Goal: Task Accomplishment & Management: Use online tool/utility

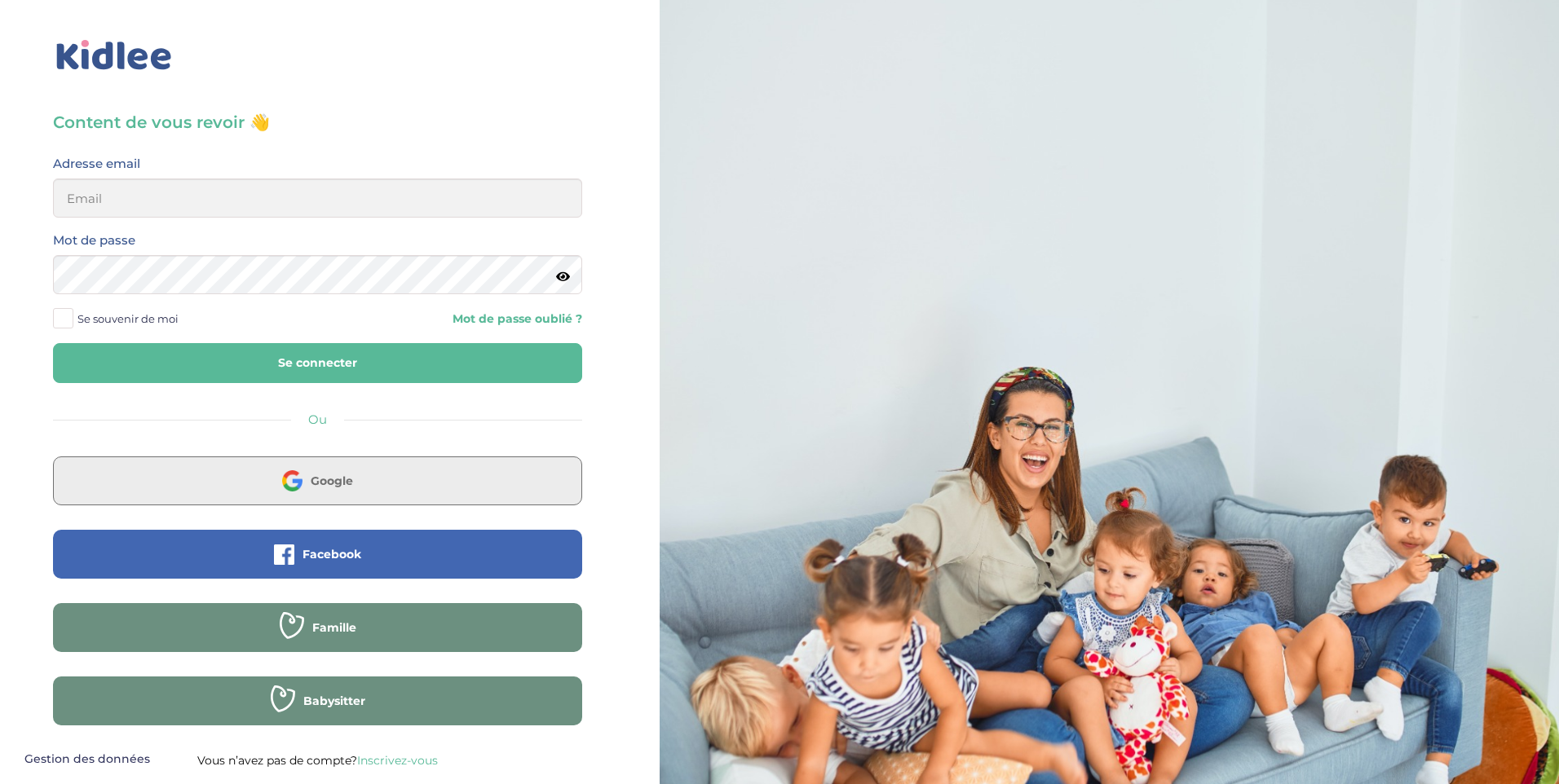
click at [302, 483] on img at bounding box center [292, 480] width 20 height 20
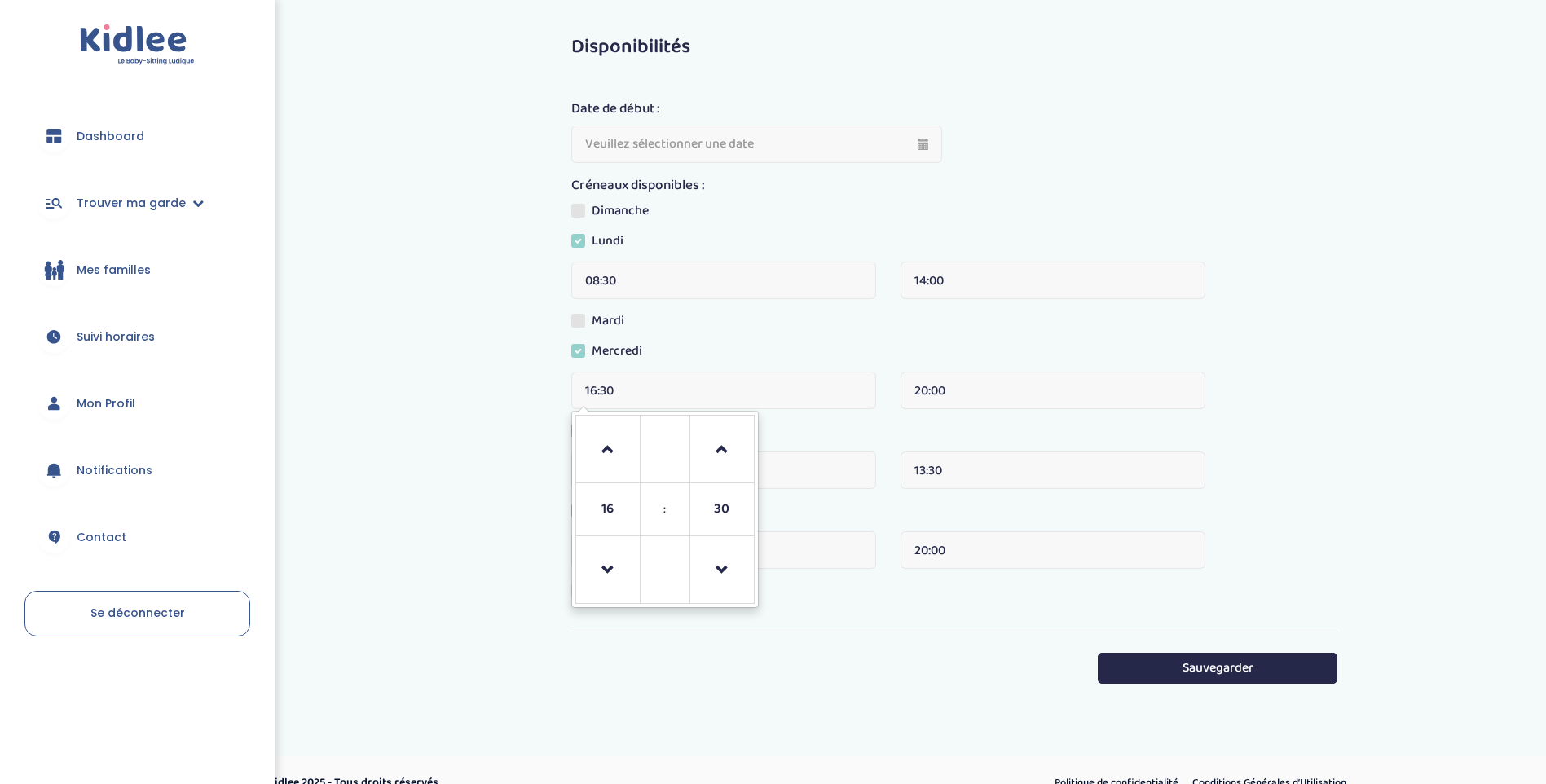
drag, startPoint x: 638, startPoint y: 390, endPoint x: 571, endPoint y: 393, distance: 67.1
click at [572, 393] on input "16:30" at bounding box center [724, 390] width 305 height 38
click at [626, 455] on span at bounding box center [608, 450] width 44 height 44
type input "17:30"
click at [714, 339] on div "Mardi" at bounding box center [955, 326] width 766 height 30
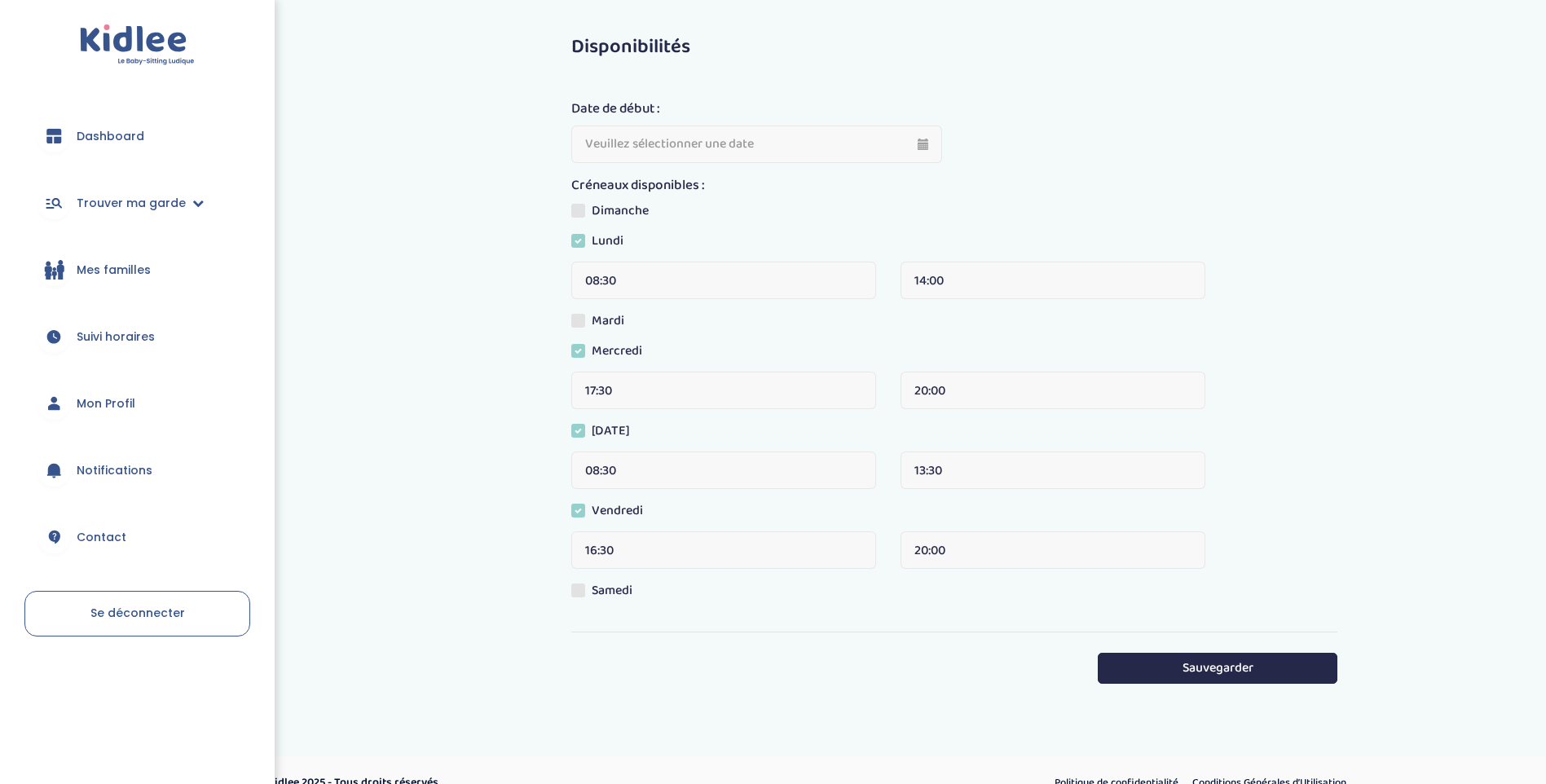
click at [575, 598] on span at bounding box center [578, 590] width 14 height 14
click at [0, 0] on input "Samedi" at bounding box center [0, 0] width 0 height 0
click at [582, 212] on span at bounding box center [578, 211] width 14 height 14
click at [0, 0] on input "Dimanche" at bounding box center [0, 0] width 0 height 0
type input "03-10-2025"
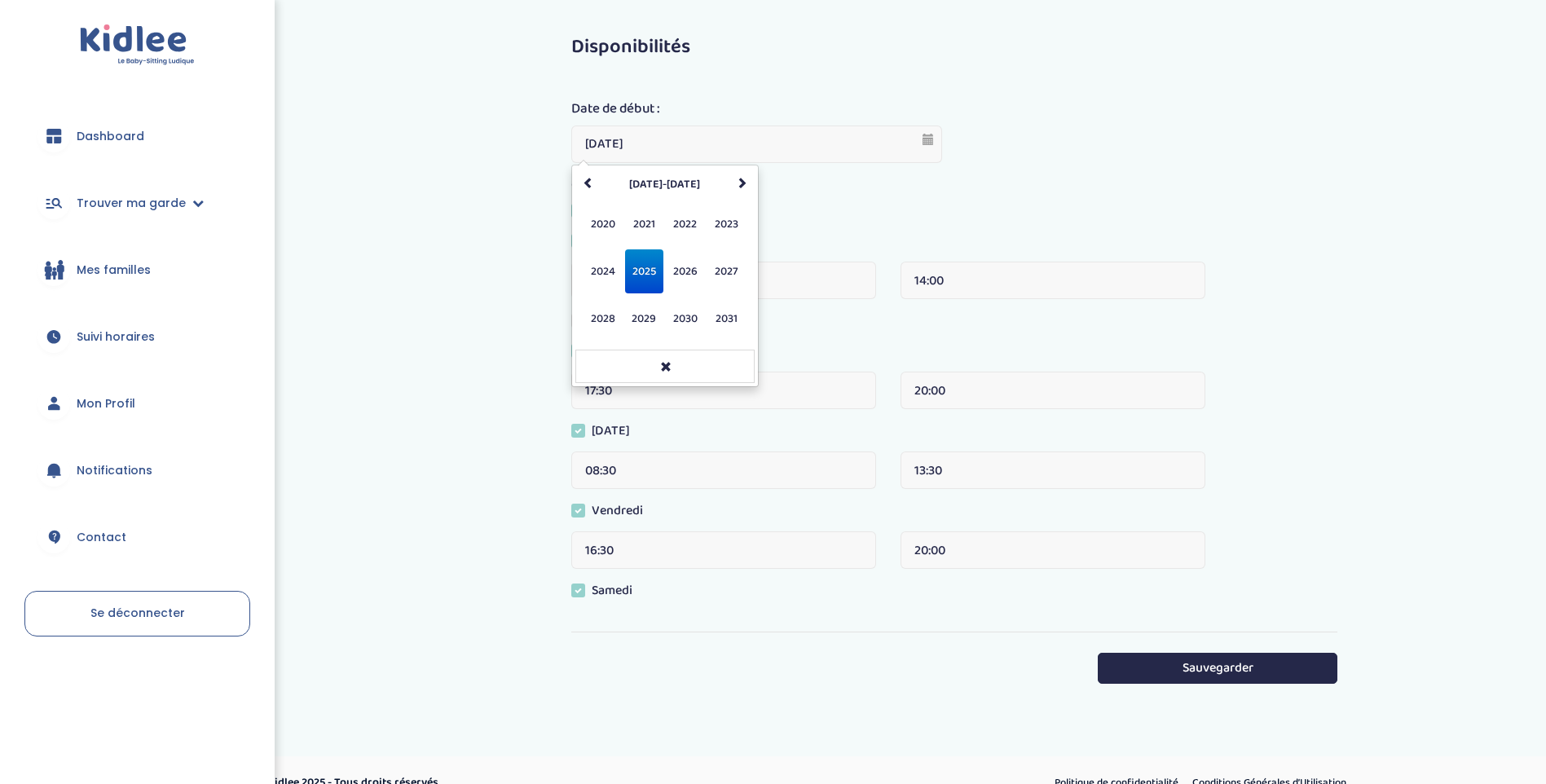
click at [722, 141] on input "03-10-2025" at bounding box center [757, 145] width 371 height 38
click at [765, 102] on div "Date de début : 03-10-2025 octobre 2025 Lu Ma Me Je Ve Sa Di 29 30 1 2 3 4 5 6 …" at bounding box center [757, 131] width 371 height 65
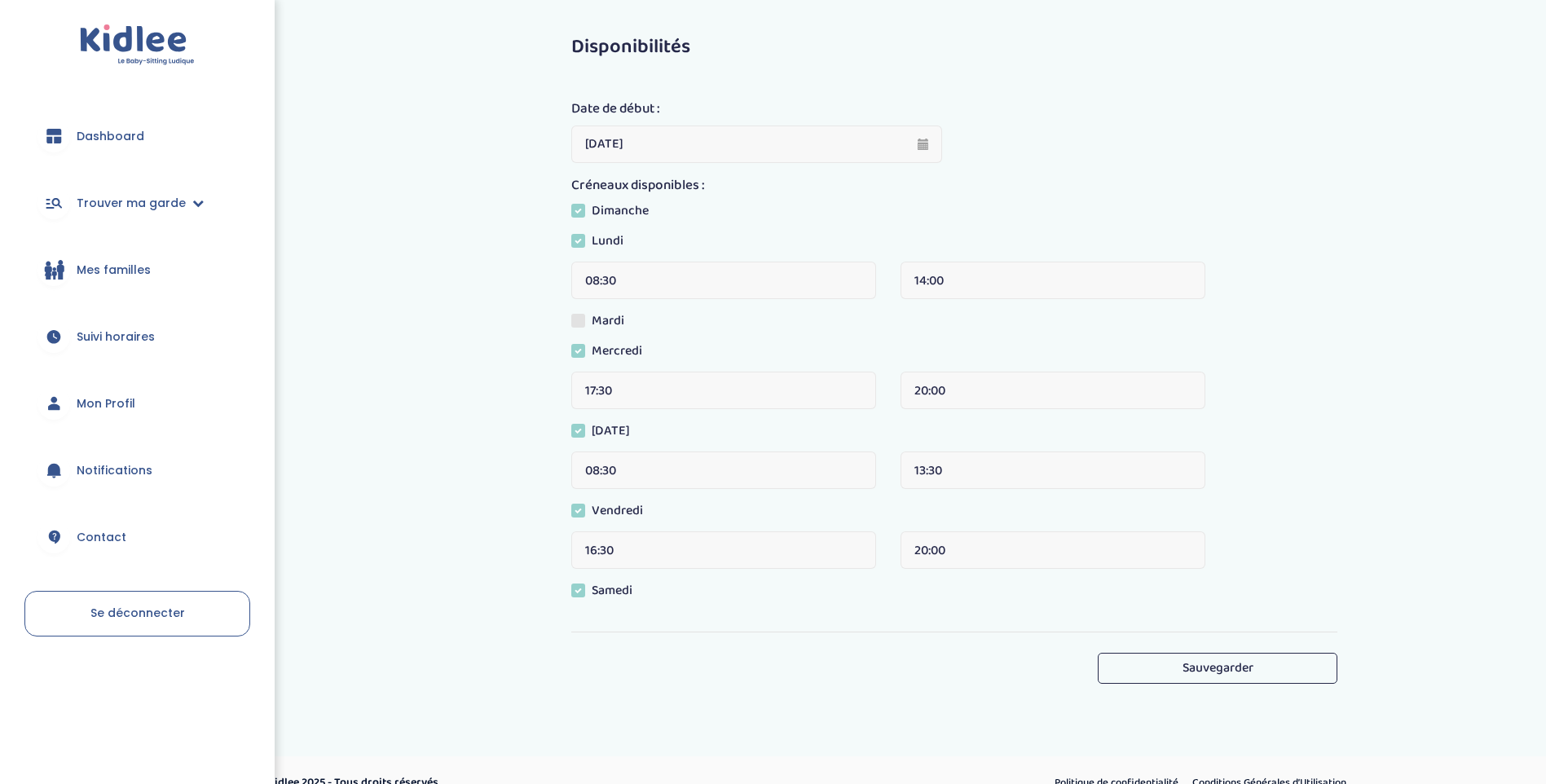
click at [1161, 679] on button "Sauvegarder" at bounding box center [1217, 668] width 238 height 30
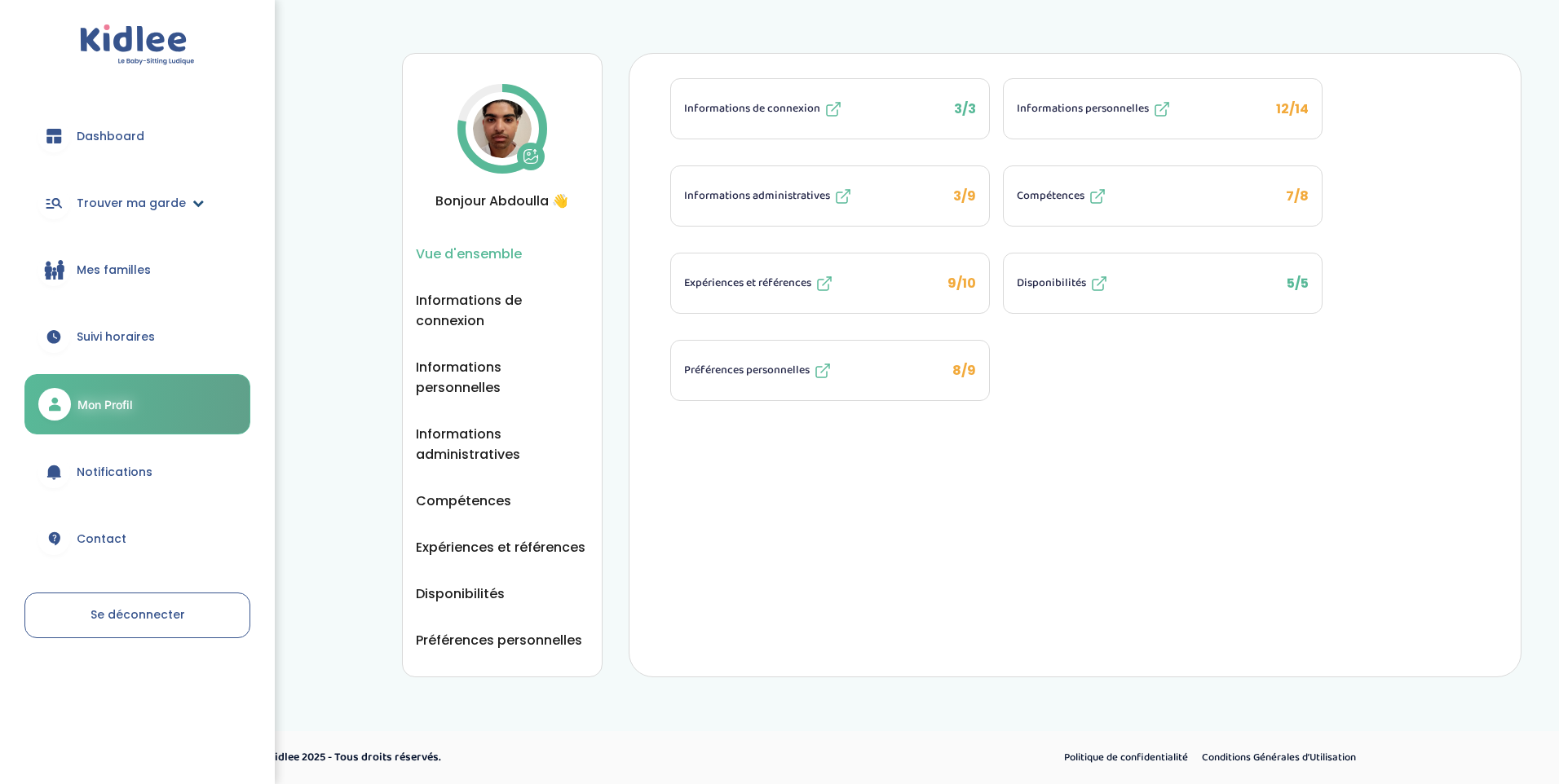
click at [123, 204] on span "Trouver ma garde" at bounding box center [132, 203] width 109 height 17
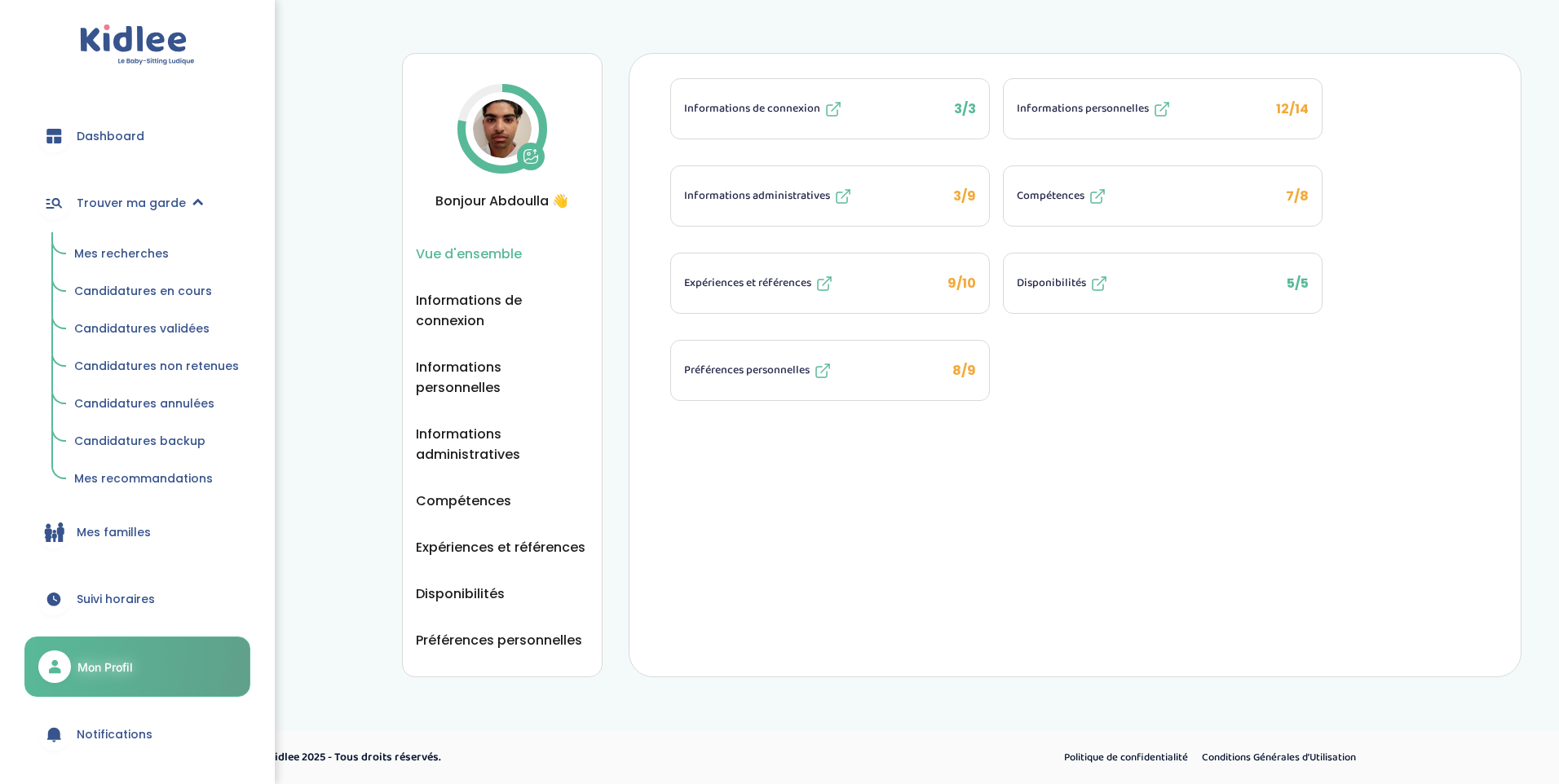
click at [145, 252] on span "Mes recherches" at bounding box center [122, 253] width 95 height 16
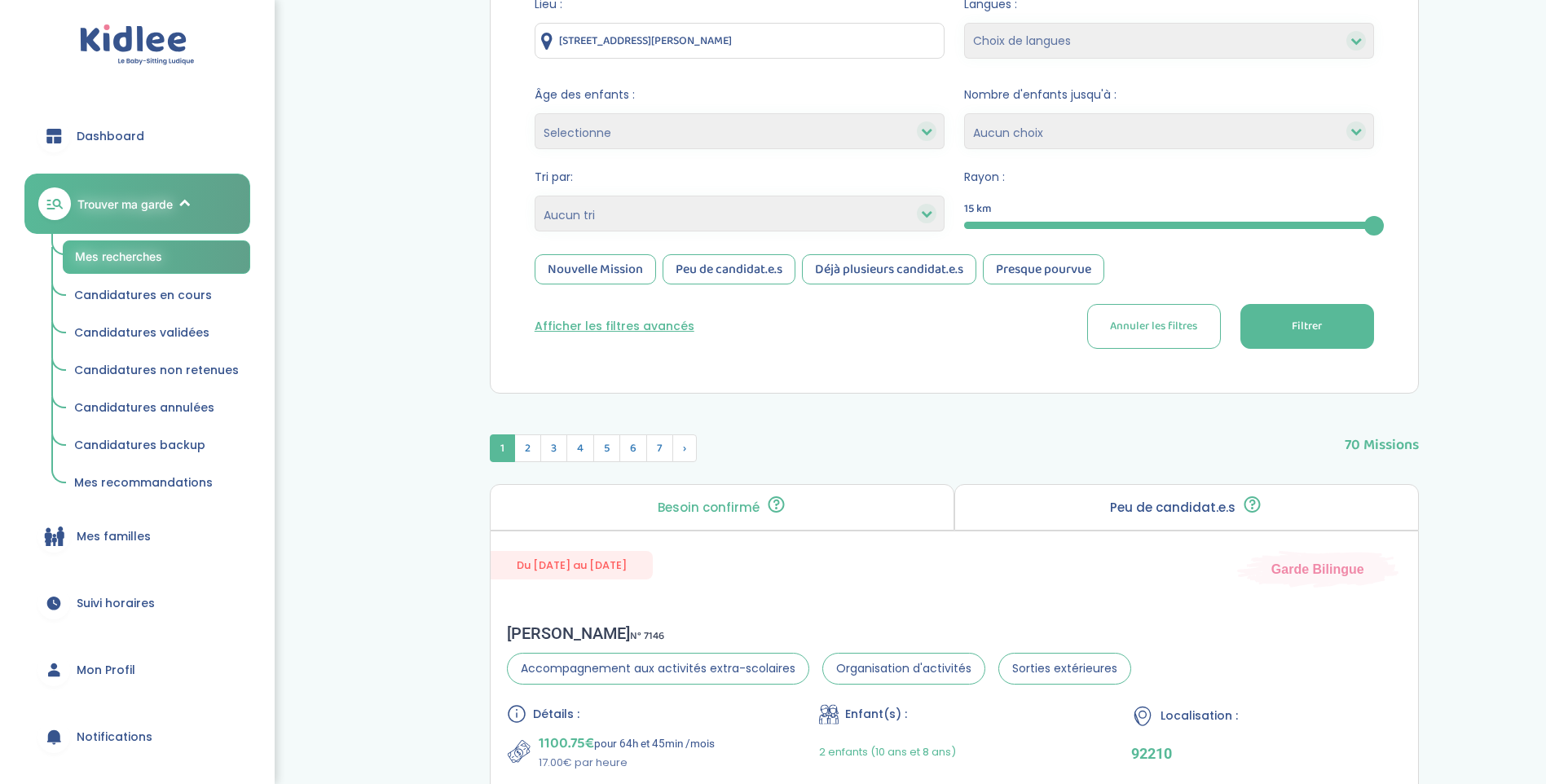
scroll to position [163, 0]
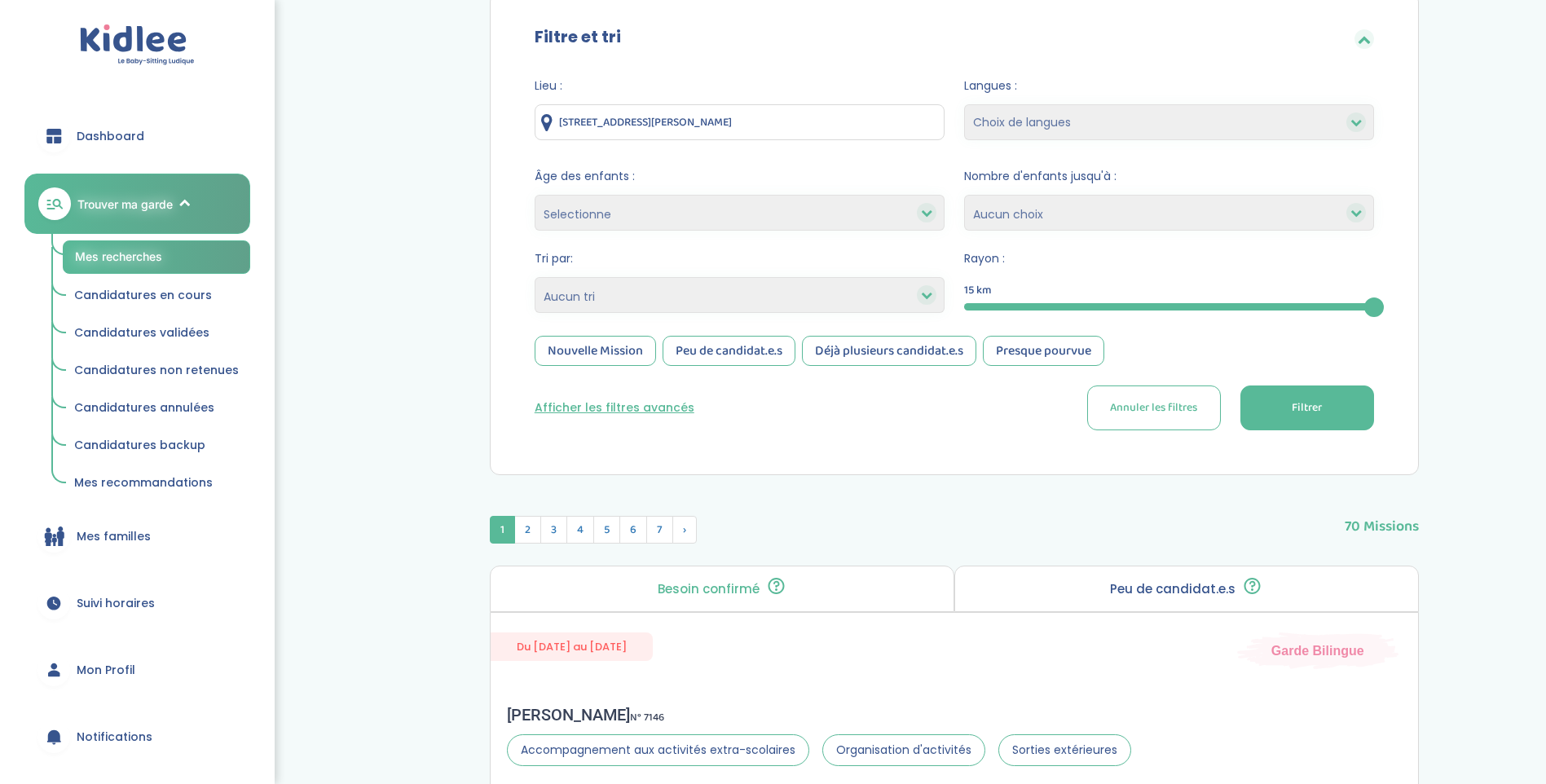
click at [758, 281] on select "Heures par semaine (croissant) Heures par semaine (décroissant) Date de démarra…" at bounding box center [740, 295] width 410 height 36
click at [722, 302] on select "Heures par semaine (croissant) Heures par semaine (décroissant) Date de démarra…" at bounding box center [740, 295] width 410 height 36
click at [639, 399] on button "Afficher les filtres avancés" at bounding box center [615, 408] width 160 height 17
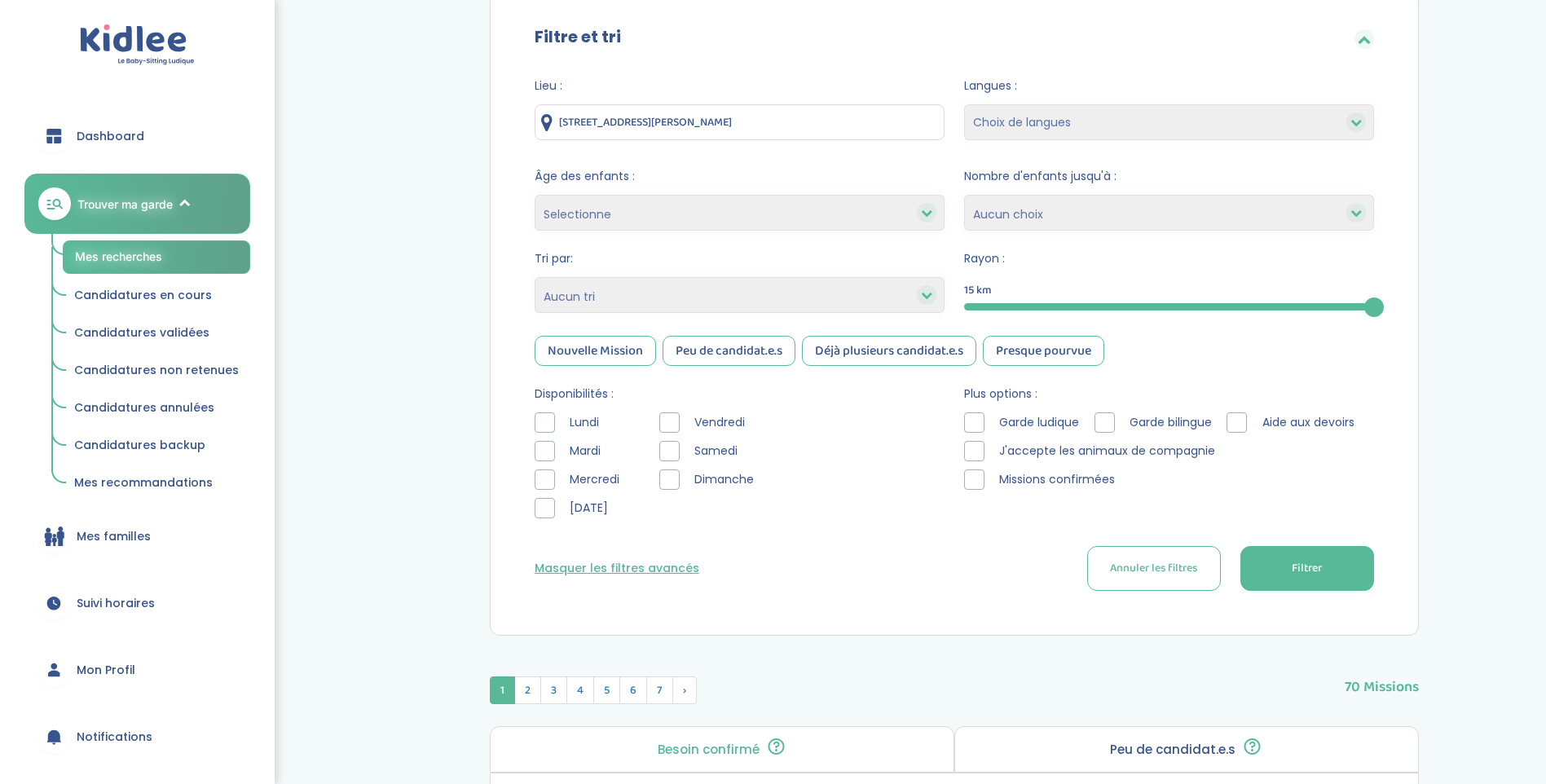
click at [639, 406] on div "Disponibilités : Lundi Mardi Mercredi Jeudi Vendredi Samedi Dimanche" at bounding box center [740, 456] width 410 height 141
click at [672, 451] on div at bounding box center [669, 451] width 20 height 20
click at [666, 483] on div at bounding box center [669, 479] width 20 height 20
click at [1254, 550] on button "Filtrer" at bounding box center [1308, 568] width 134 height 45
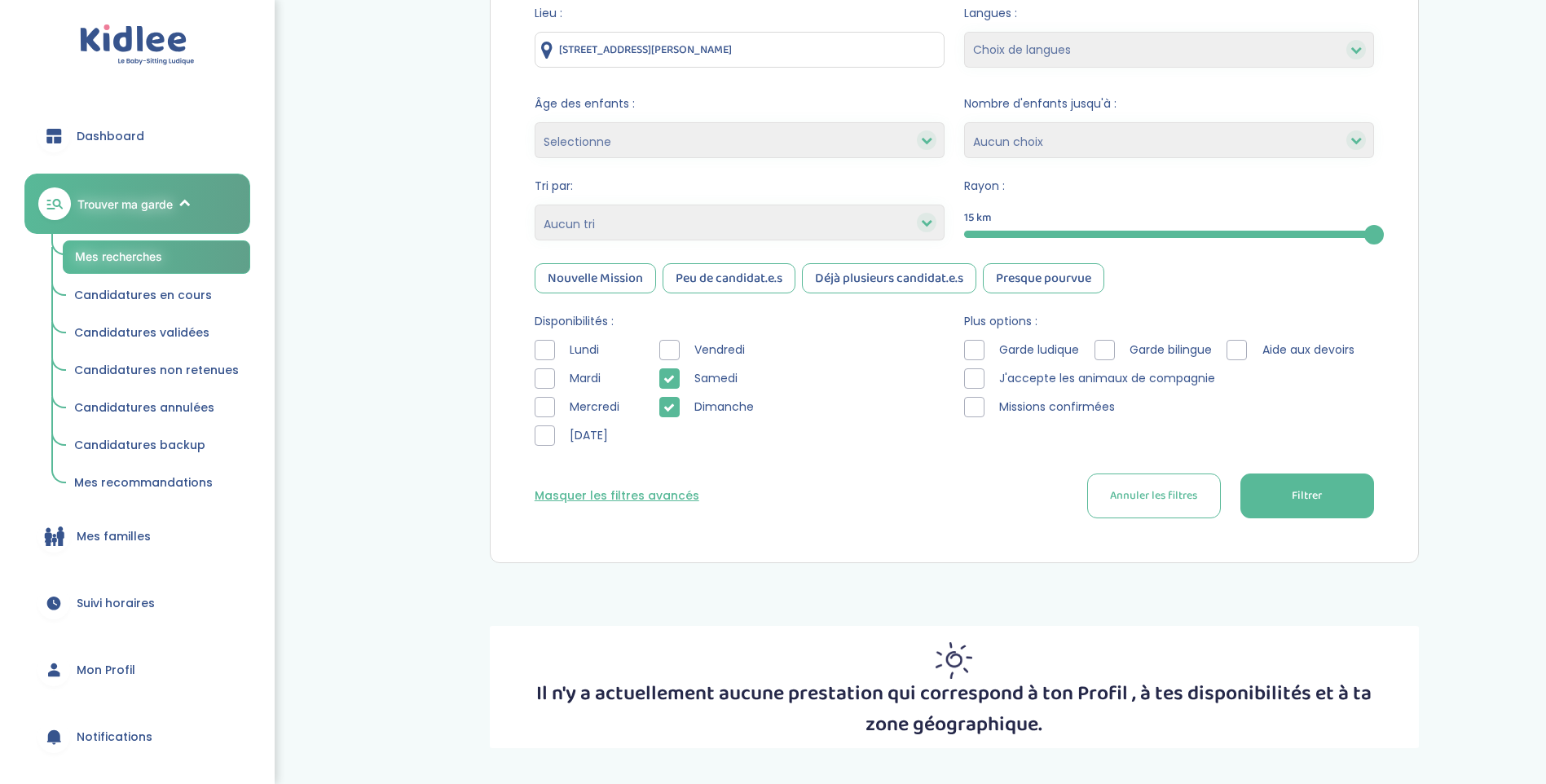
scroll to position [305, 0]
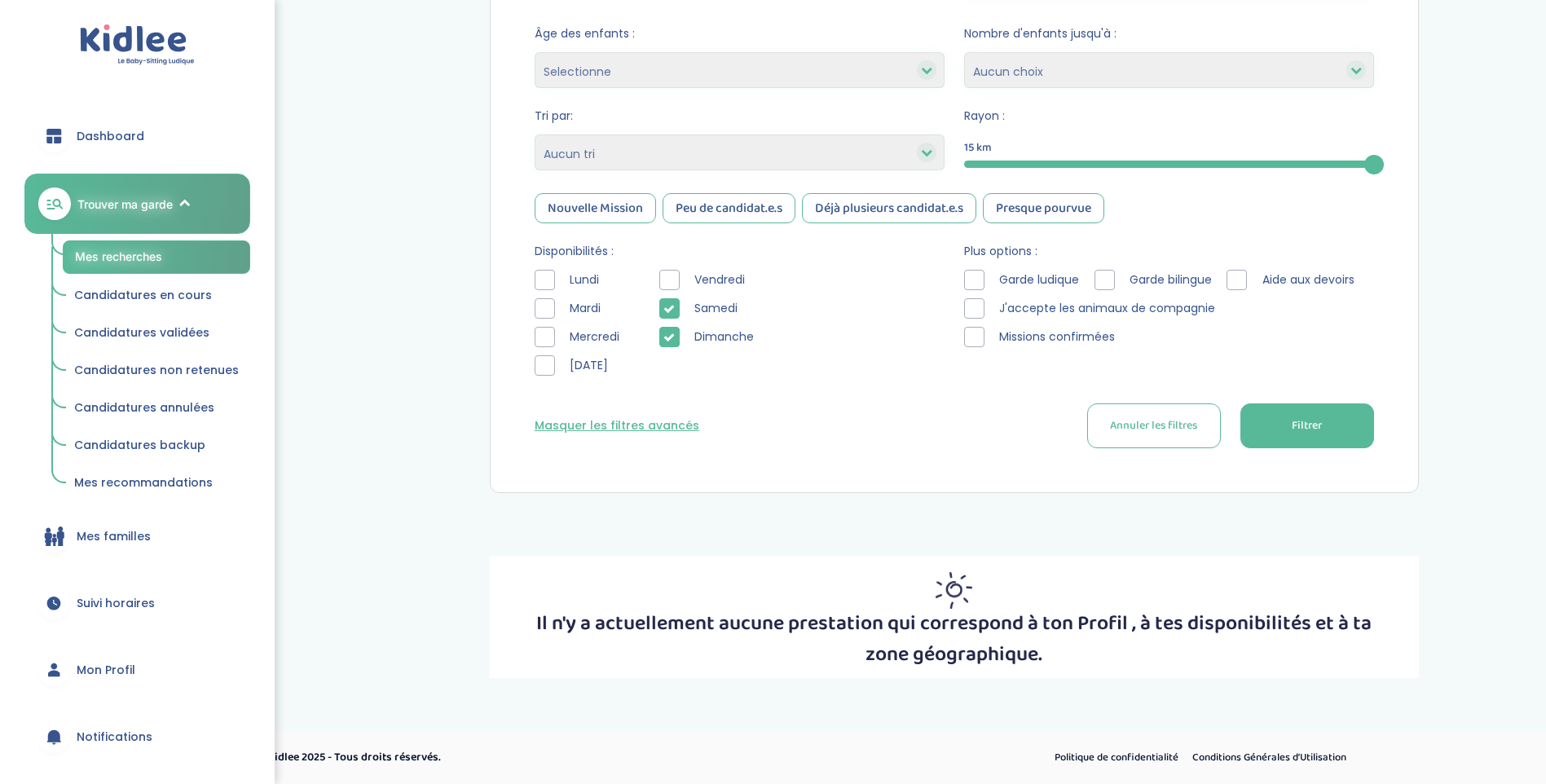
click at [537, 340] on div at bounding box center [545, 336] width 20 height 20
click at [550, 335] on icon at bounding box center [545, 337] width 11 height 11
click at [677, 275] on div at bounding box center [669, 279] width 20 height 20
drag, startPoint x: 1247, startPoint y: 392, endPoint x: 1272, endPoint y: 408, distance: 29.7
click at [1249, 393] on form "Lieu : 12 Rue Robert Desnos, Saint-Denis, France Langues : Choix de langues Ang…" at bounding box center [955, 191] width 840 height 514
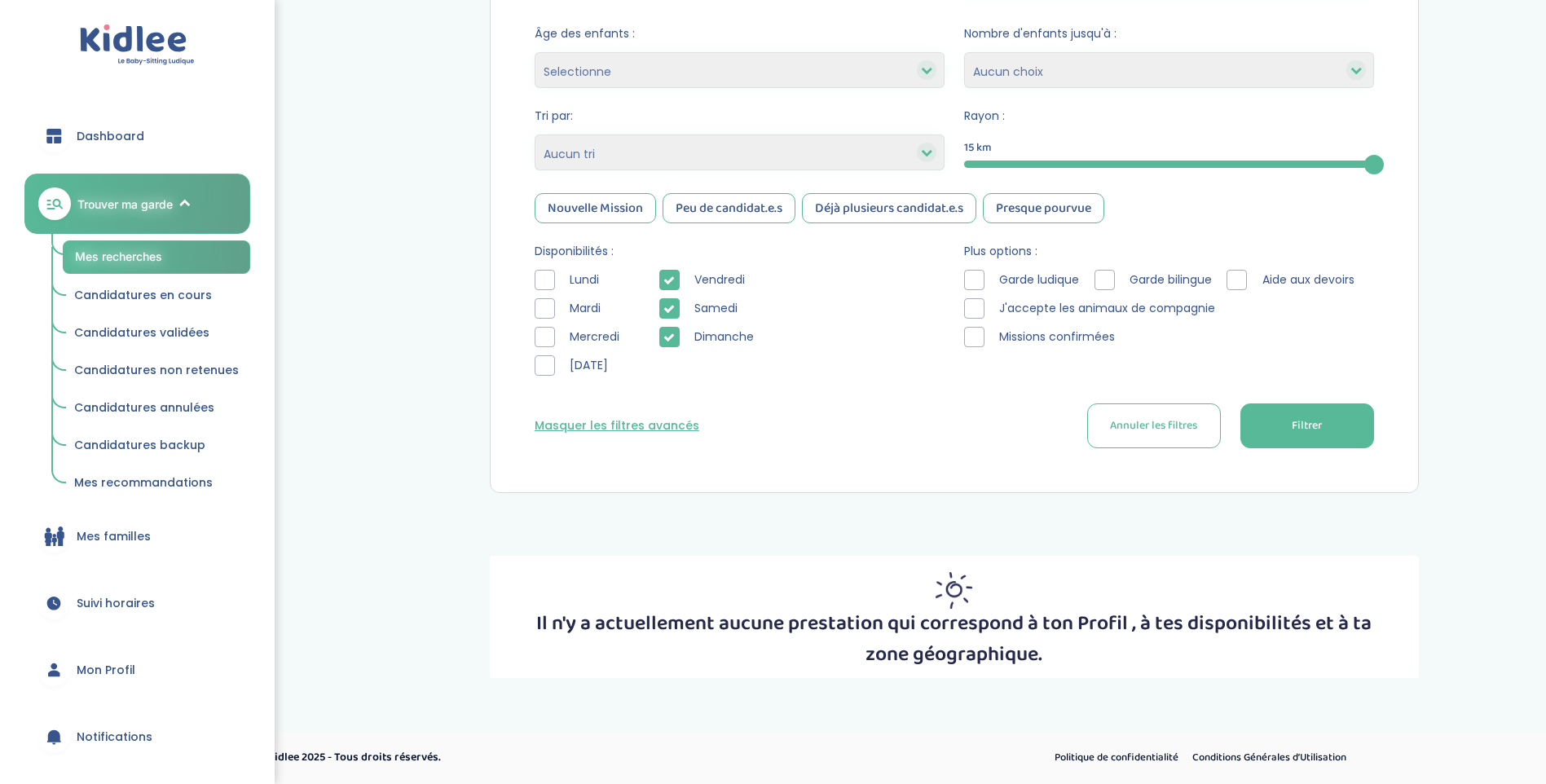
click at [1285, 413] on button "Filtrer" at bounding box center [1308, 425] width 134 height 45
click at [548, 369] on div at bounding box center [545, 365] width 20 height 20
click at [1322, 406] on button "Filtrer" at bounding box center [1308, 425] width 134 height 45
click at [655, 312] on div "Lundi Mardi Mercredi Jeudi Vendredi Samedi Dimanche" at bounding box center [740, 327] width 410 height 114
click at [671, 278] on icon at bounding box center [669, 280] width 11 height 11
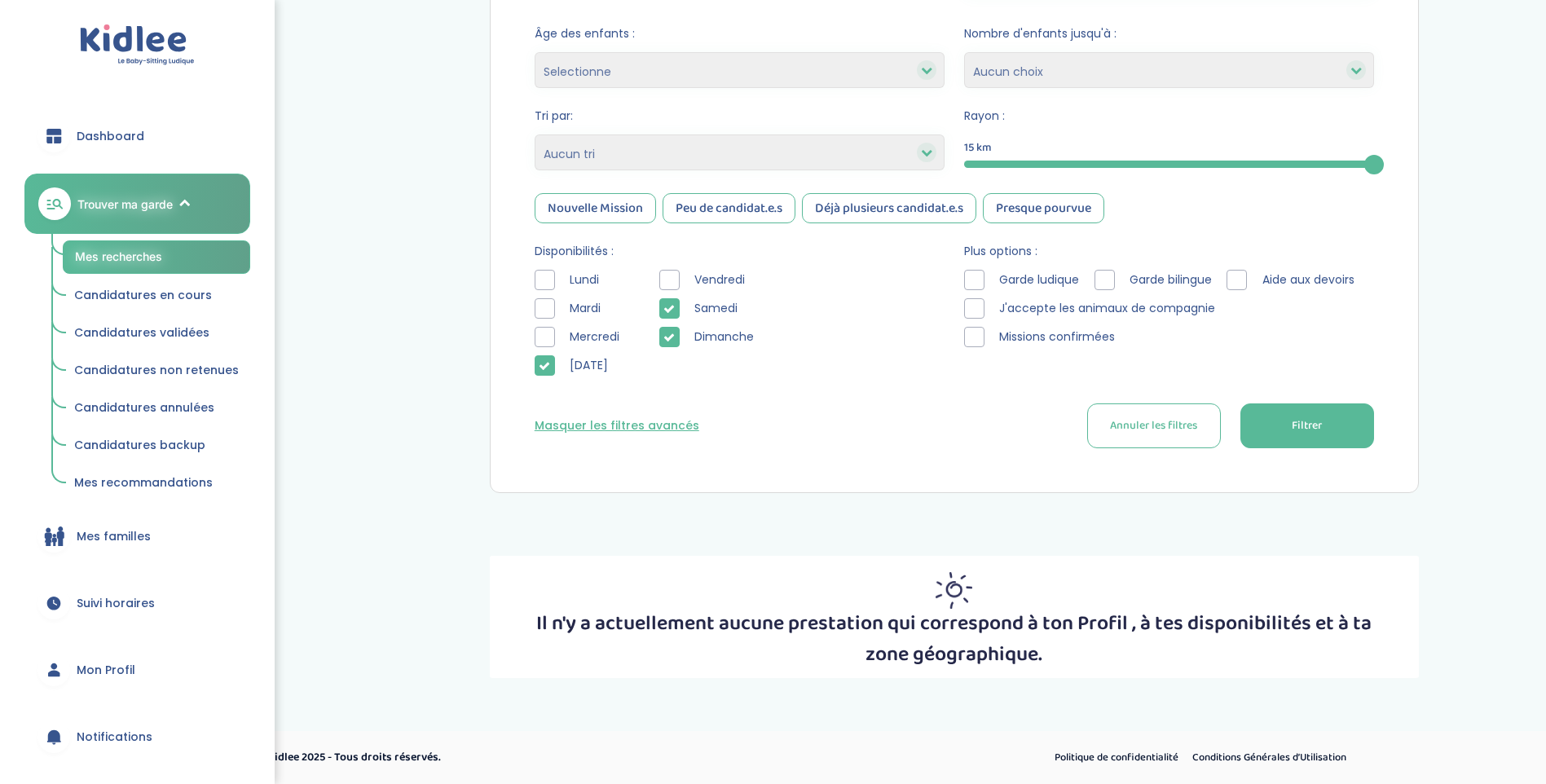
drag, startPoint x: 670, startPoint y: 337, endPoint x: 663, endPoint y: 343, distance: 9.2
click at [670, 338] on icon at bounding box center [669, 337] width 11 height 11
click at [522, 373] on div "Lieu : 12 Rue Robert Desnos, Saint-Denis, France Langues : Choix de langues Ang…" at bounding box center [955, 198] width 889 height 550
click at [541, 373] on div at bounding box center [545, 365] width 20 height 20
click at [1320, 399] on form "Lieu : 12 Rue Robert Desnos, Saint-Denis, France Langues : Choix de langues Ang…" at bounding box center [955, 191] width 840 height 514
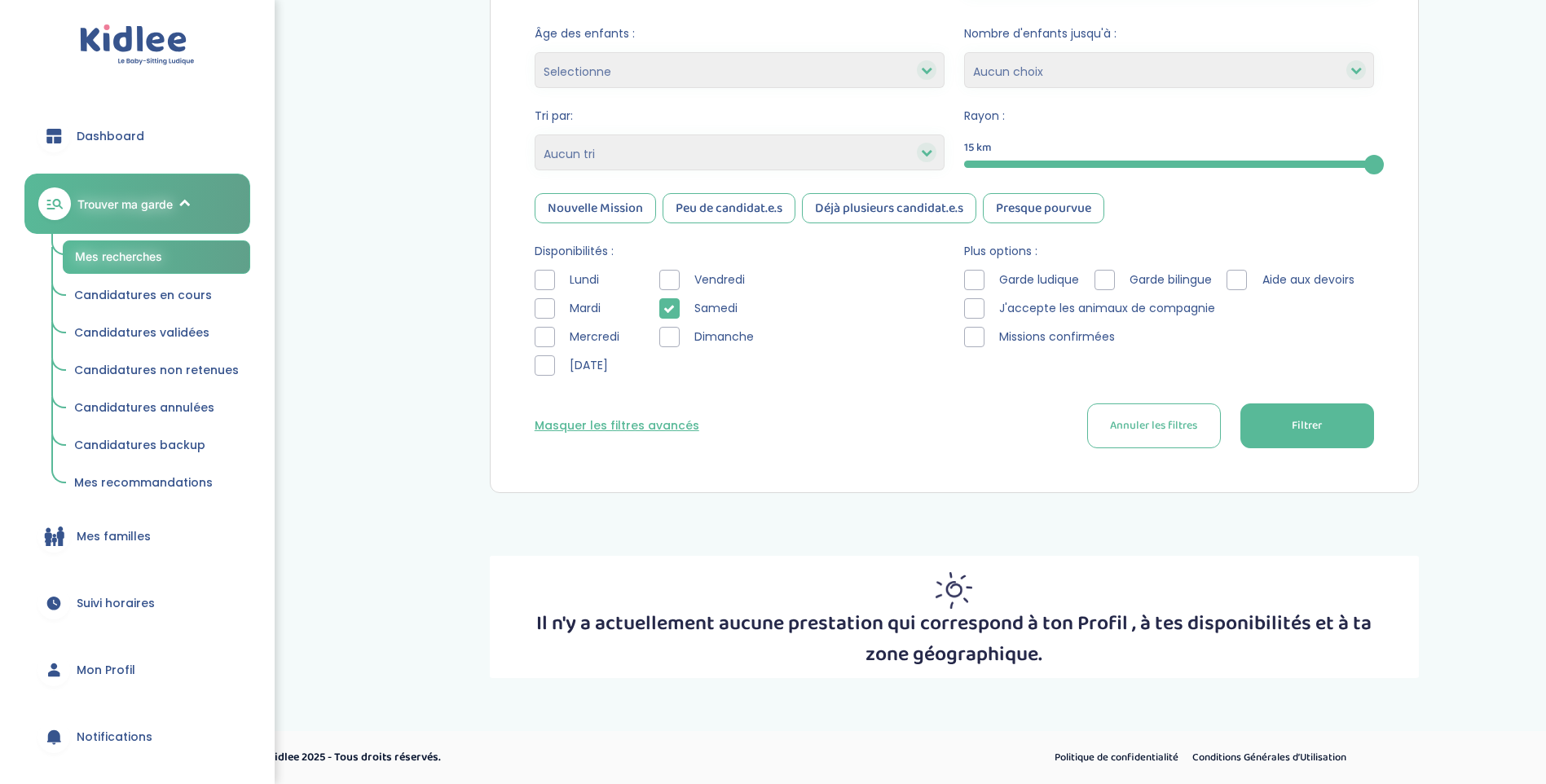
click at [1321, 412] on button "Filtrer" at bounding box center [1308, 425] width 134 height 45
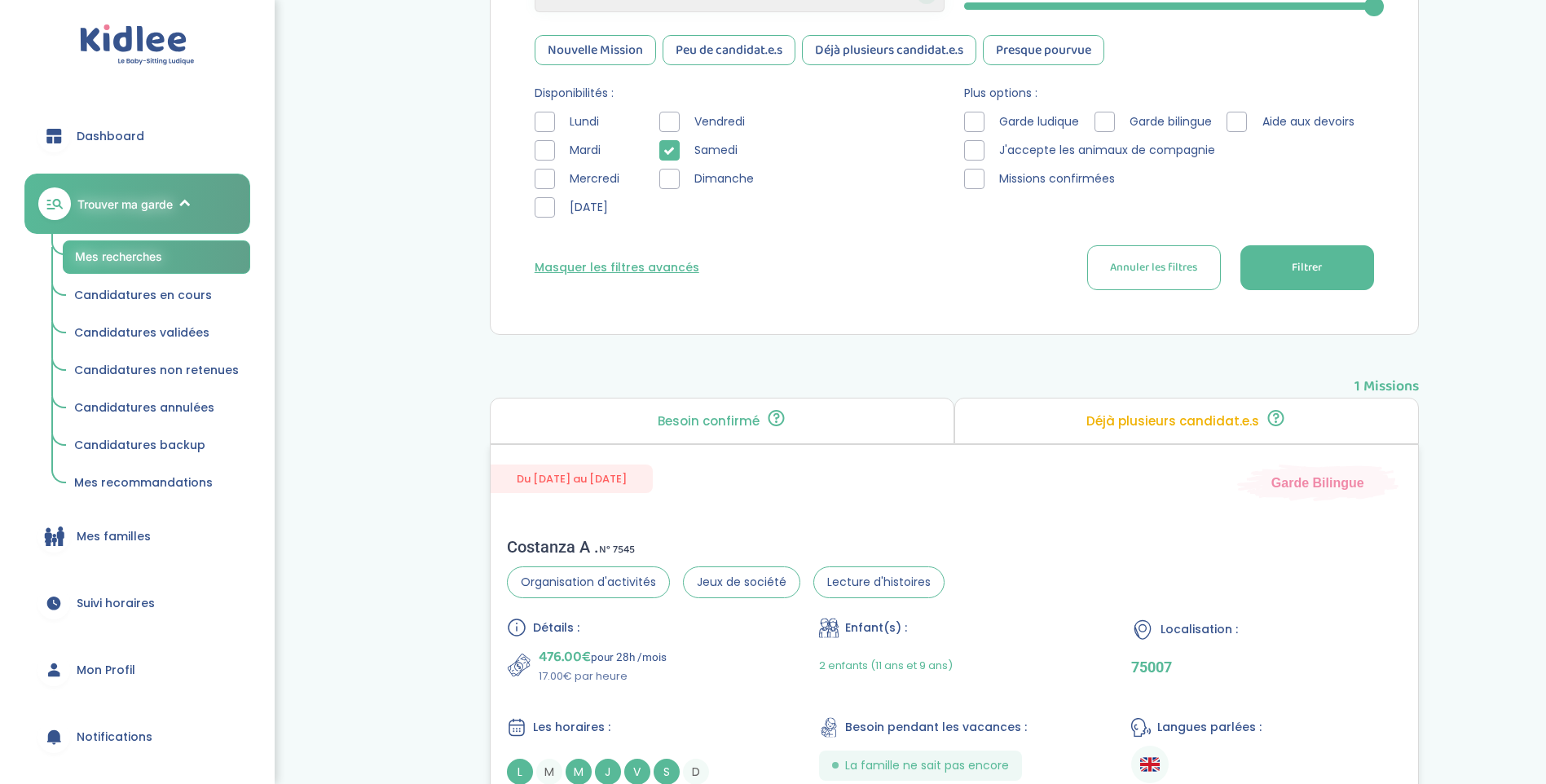
scroll to position [643, 0]
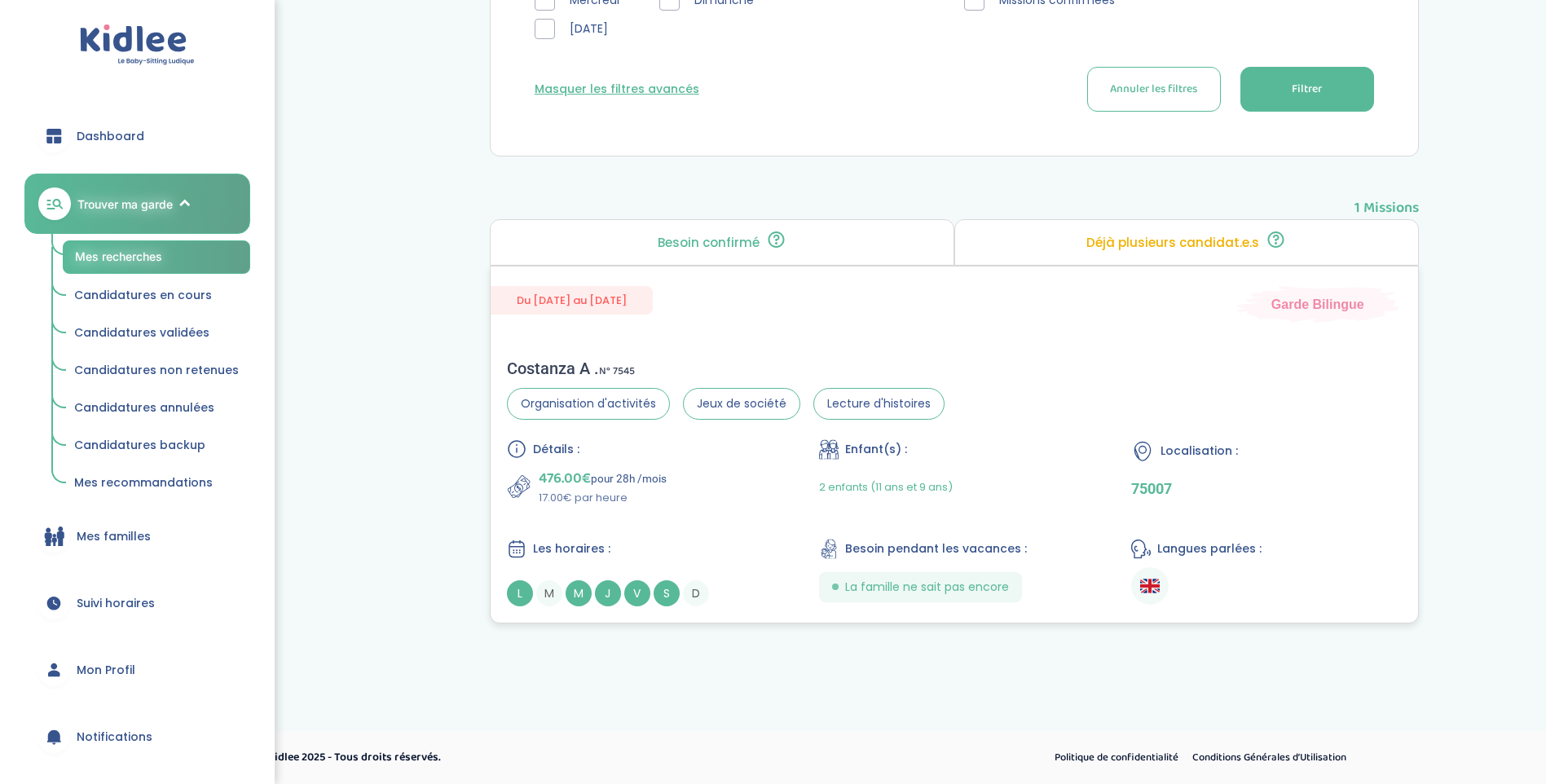
click at [578, 478] on span "476.00€" at bounding box center [565, 479] width 52 height 23
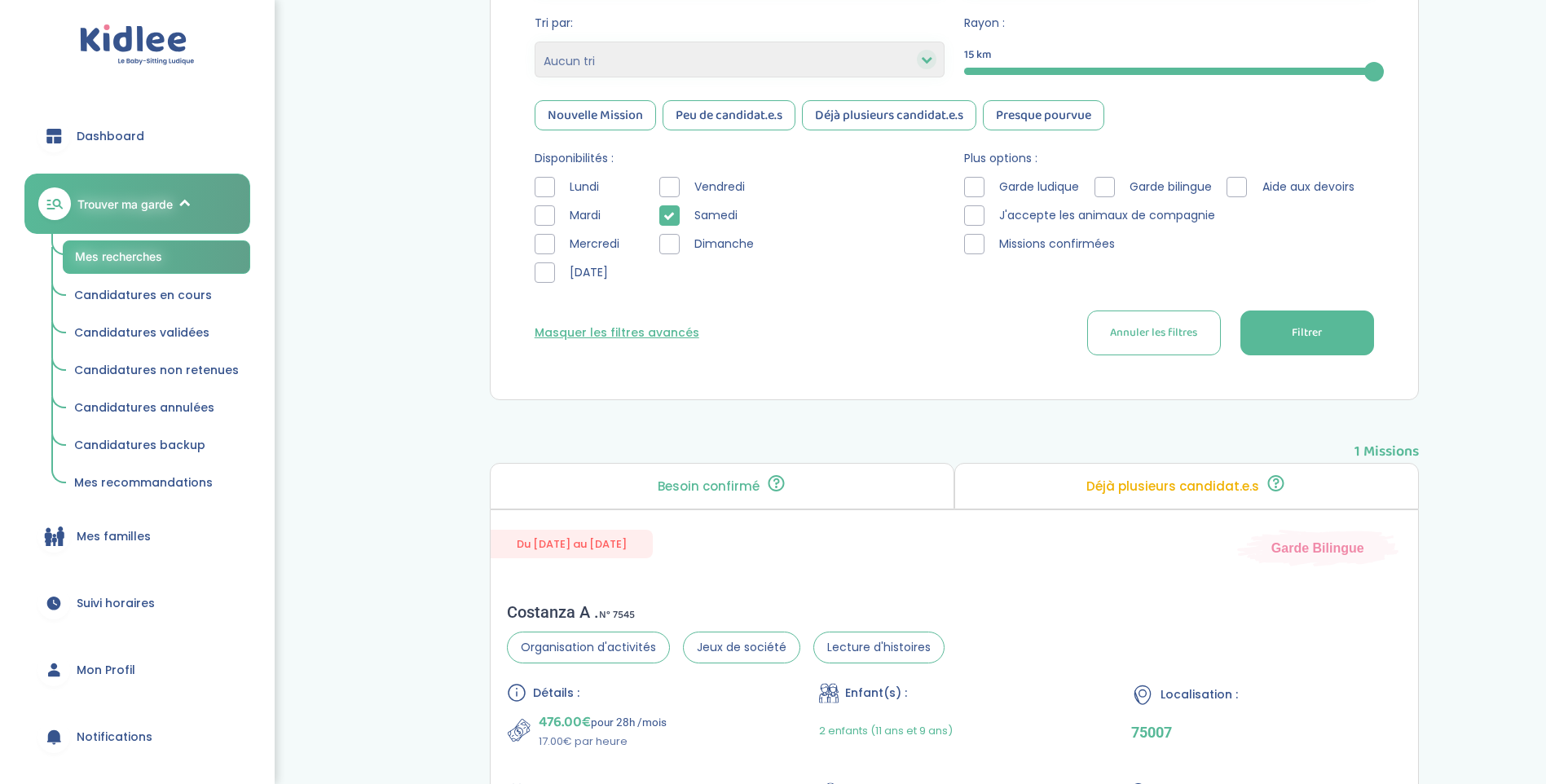
scroll to position [398, 0]
click at [660, 223] on div at bounding box center [669, 216] width 20 height 20
click at [550, 247] on div at bounding box center [545, 244] width 20 height 20
click at [660, 207] on div at bounding box center [669, 216] width 20 height 20
click at [1311, 341] on span "Filtrer" at bounding box center [1307, 333] width 30 height 17
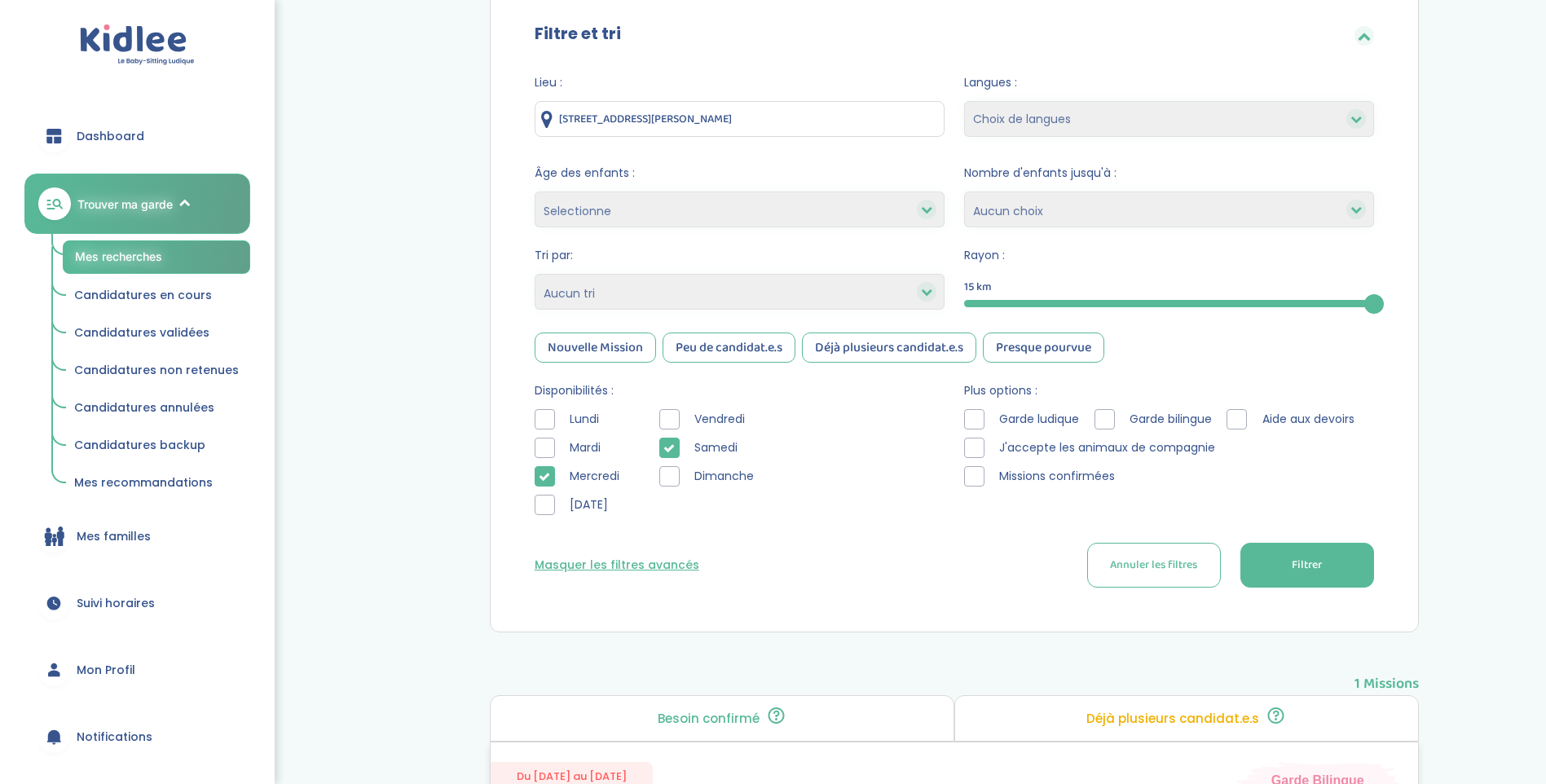
scroll to position [154, 0]
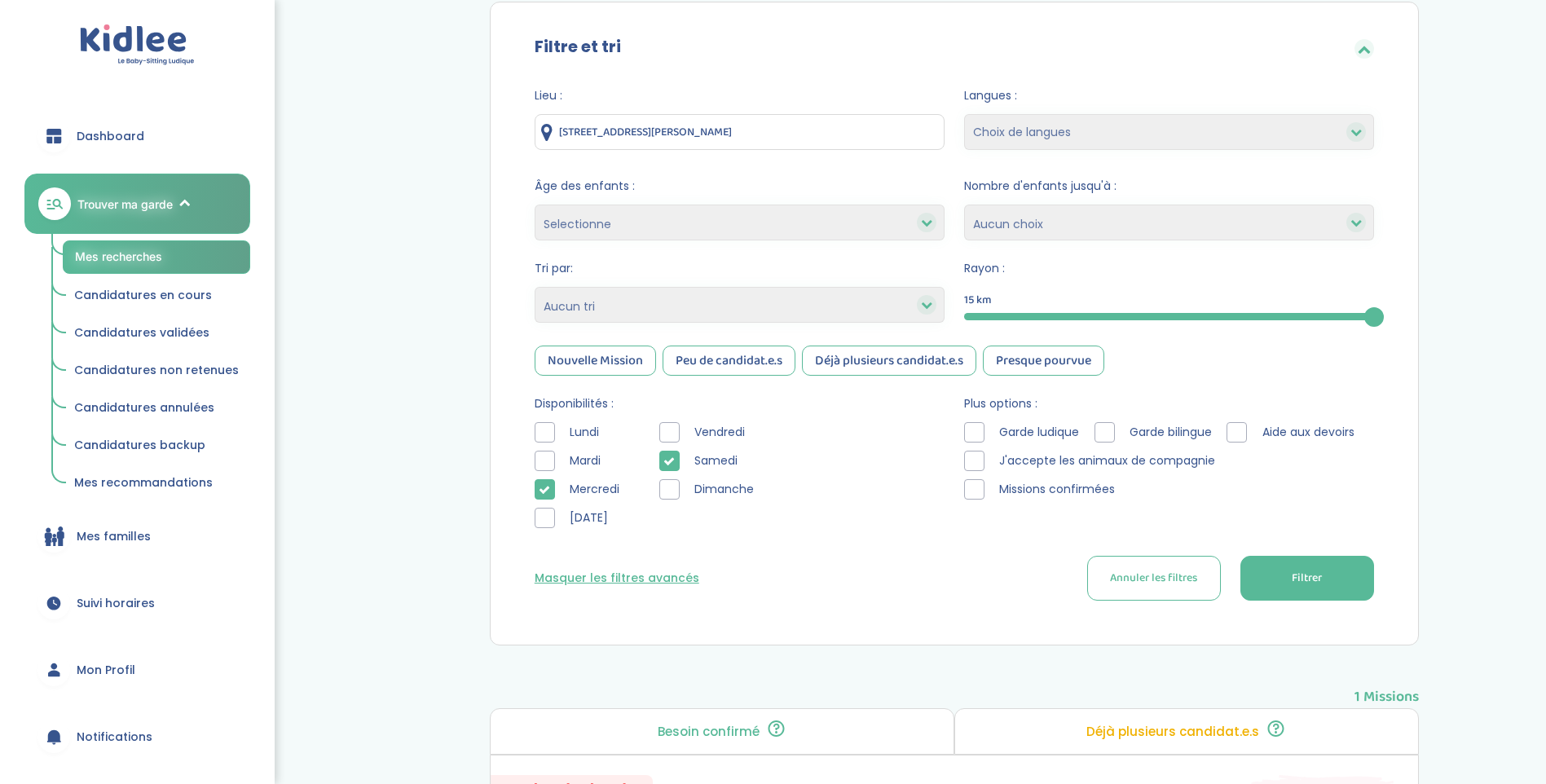
click at [680, 439] on div "Vendredi" at bounding box center [710, 432] width 102 height 20
click at [675, 439] on div at bounding box center [669, 432] width 20 height 20
click at [1301, 586] on span "Filtrer" at bounding box center [1307, 578] width 30 height 17
drag, startPoint x: 677, startPoint y: 434, endPoint x: 670, endPoint y: 450, distance: 17.5
click at [675, 434] on div at bounding box center [669, 432] width 20 height 20
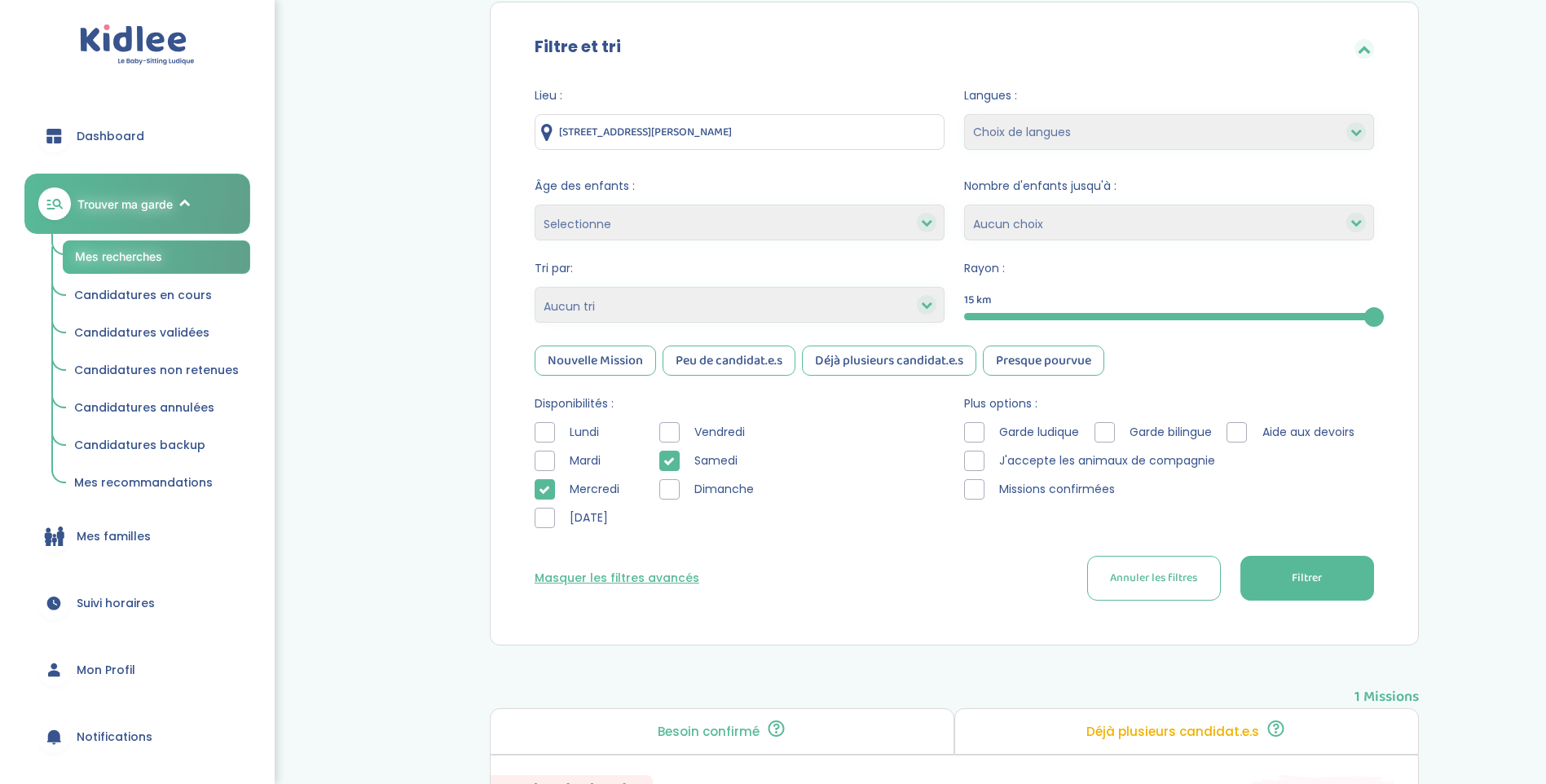
drag, startPoint x: 668, startPoint y: 458, endPoint x: 577, endPoint y: 491, distance: 96.8
click at [666, 459] on icon at bounding box center [669, 461] width 11 height 11
click at [543, 494] on icon at bounding box center [545, 490] width 11 height 11
click at [1330, 572] on button "Filtrer" at bounding box center [1308, 578] width 134 height 45
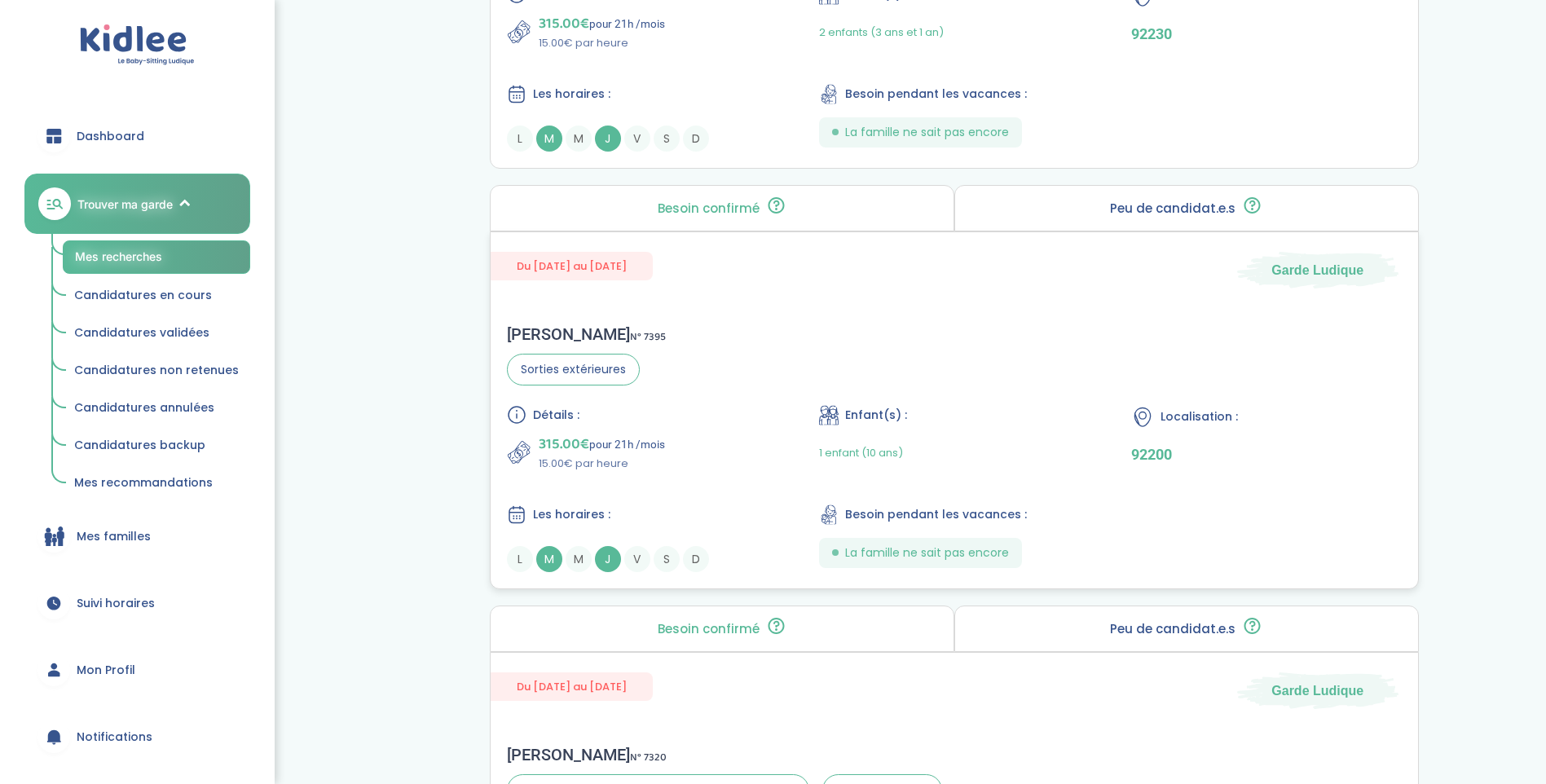
scroll to position [4066, 0]
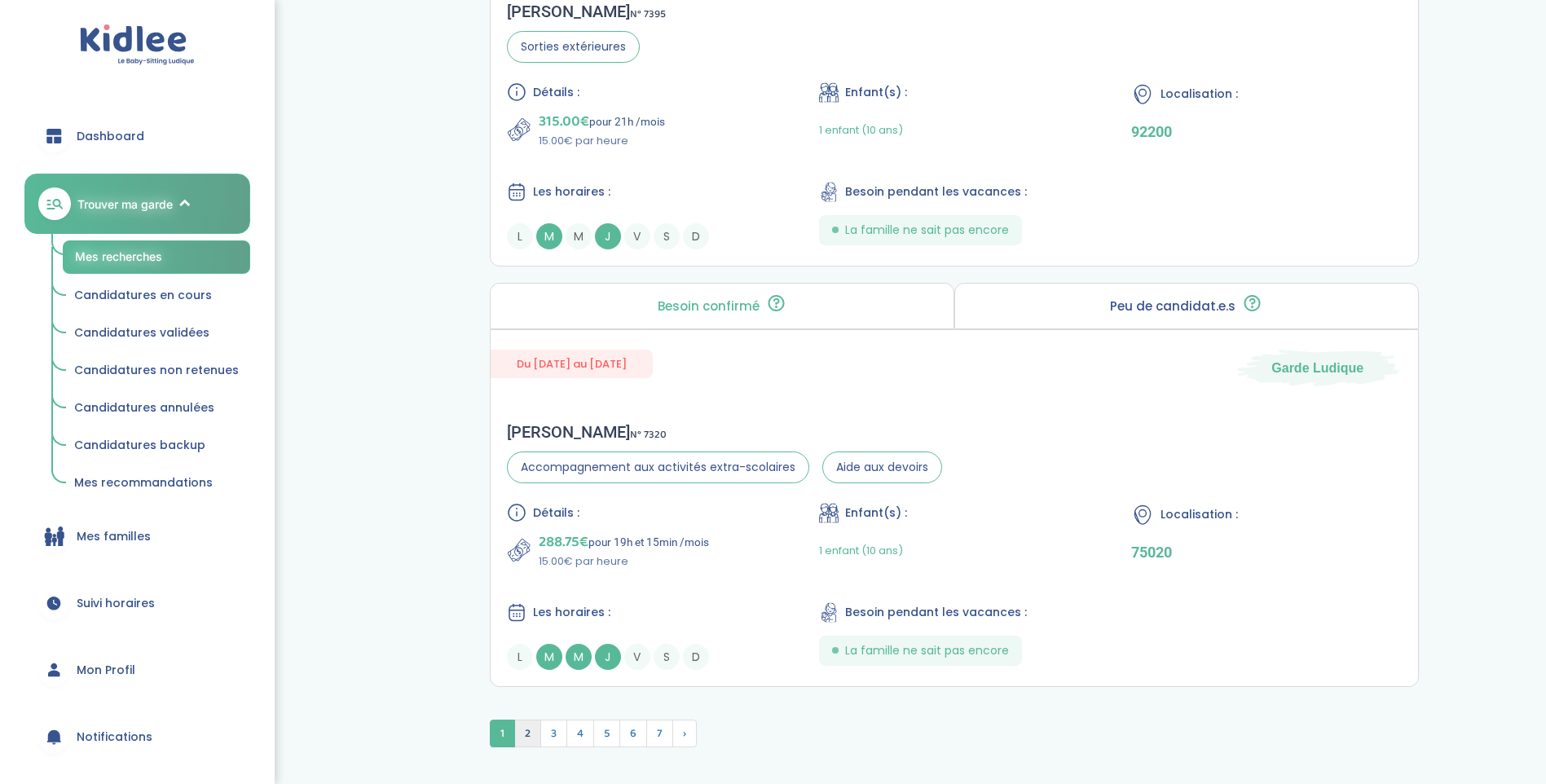
click at [522, 732] on span "2" at bounding box center [528, 733] width 27 height 28
click at [581, 104] on div "Détails : 78.75€ pour 5h et 15min /mois 15.00€ par heure" at bounding box center [642, 116] width 270 height 67
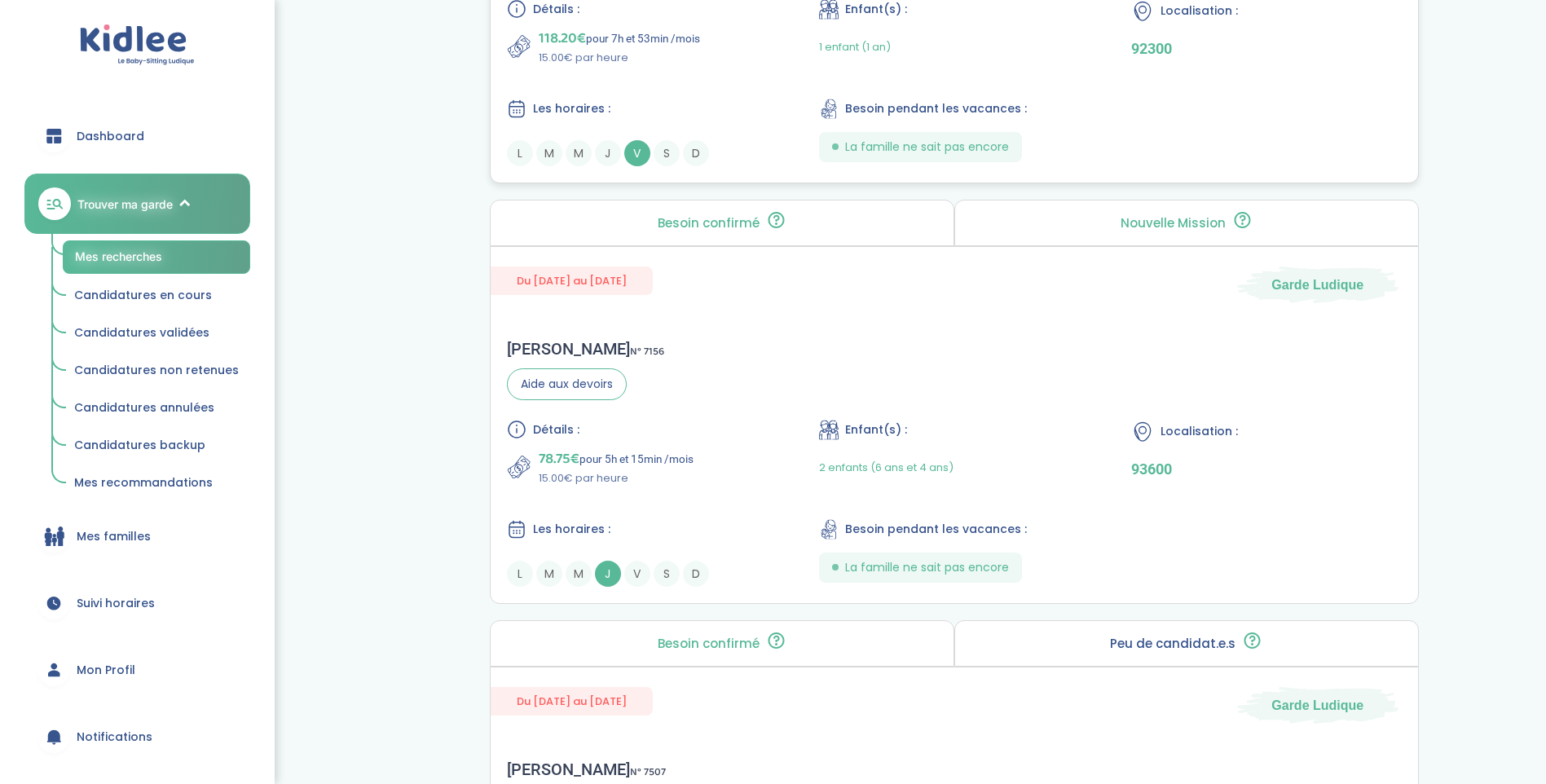
scroll to position [3988, 0]
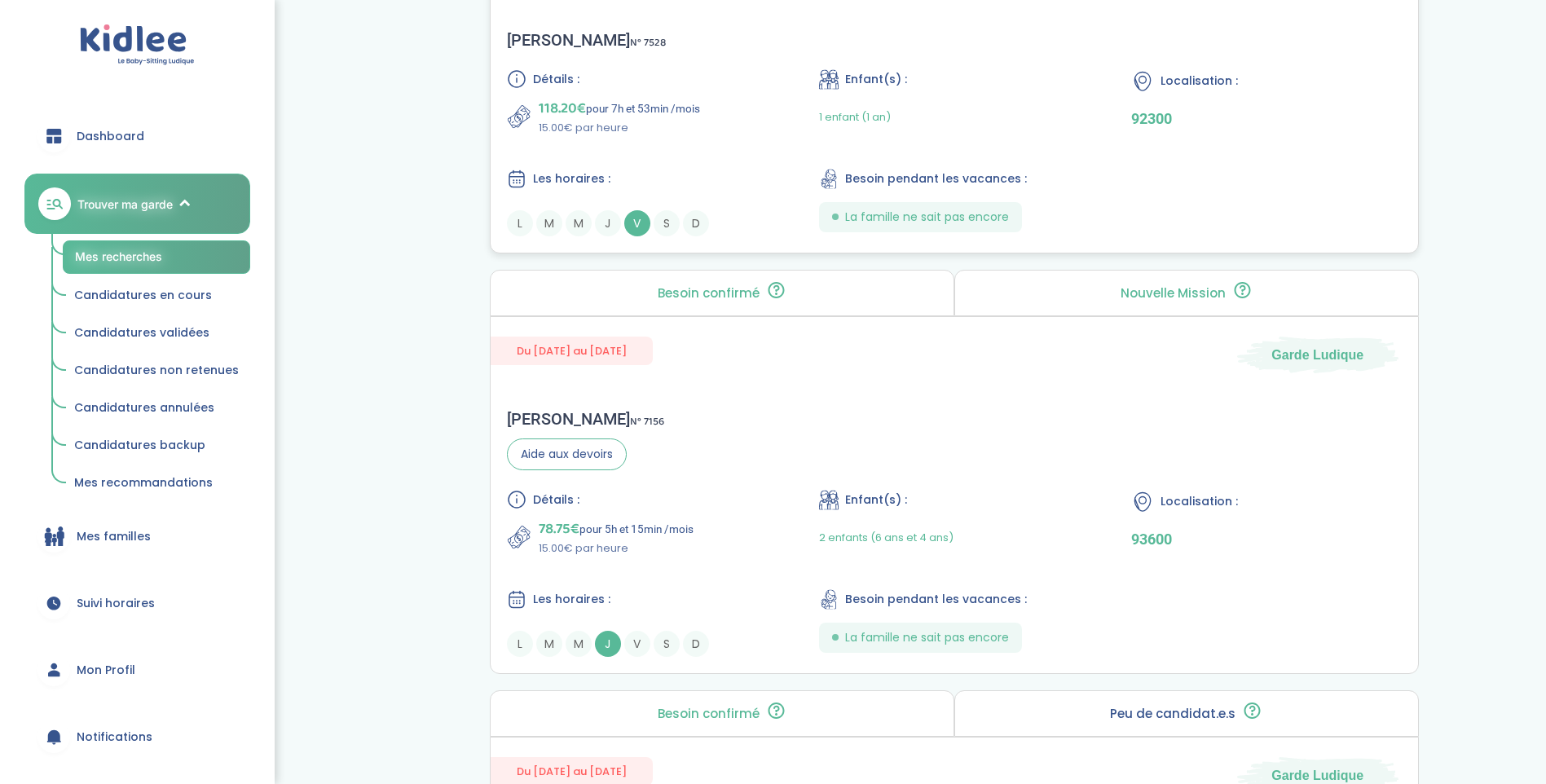
click at [552, 47] on div "Jérôme G . N° 7528" at bounding box center [586, 40] width 159 height 20
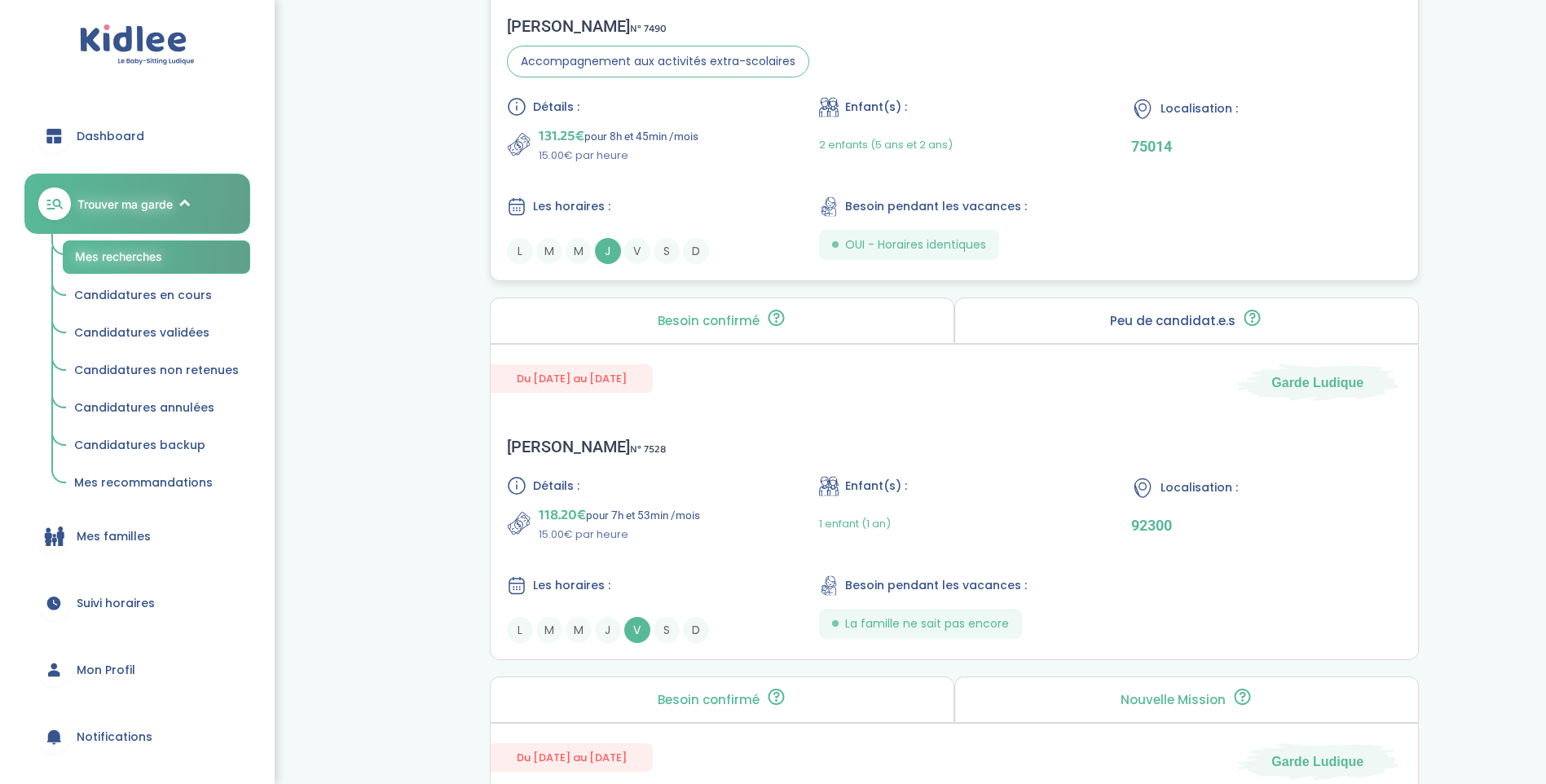
scroll to position [3580, 0]
click at [535, 18] on div "Hugo P . N° 7490" at bounding box center [658, 27] width 302 height 20
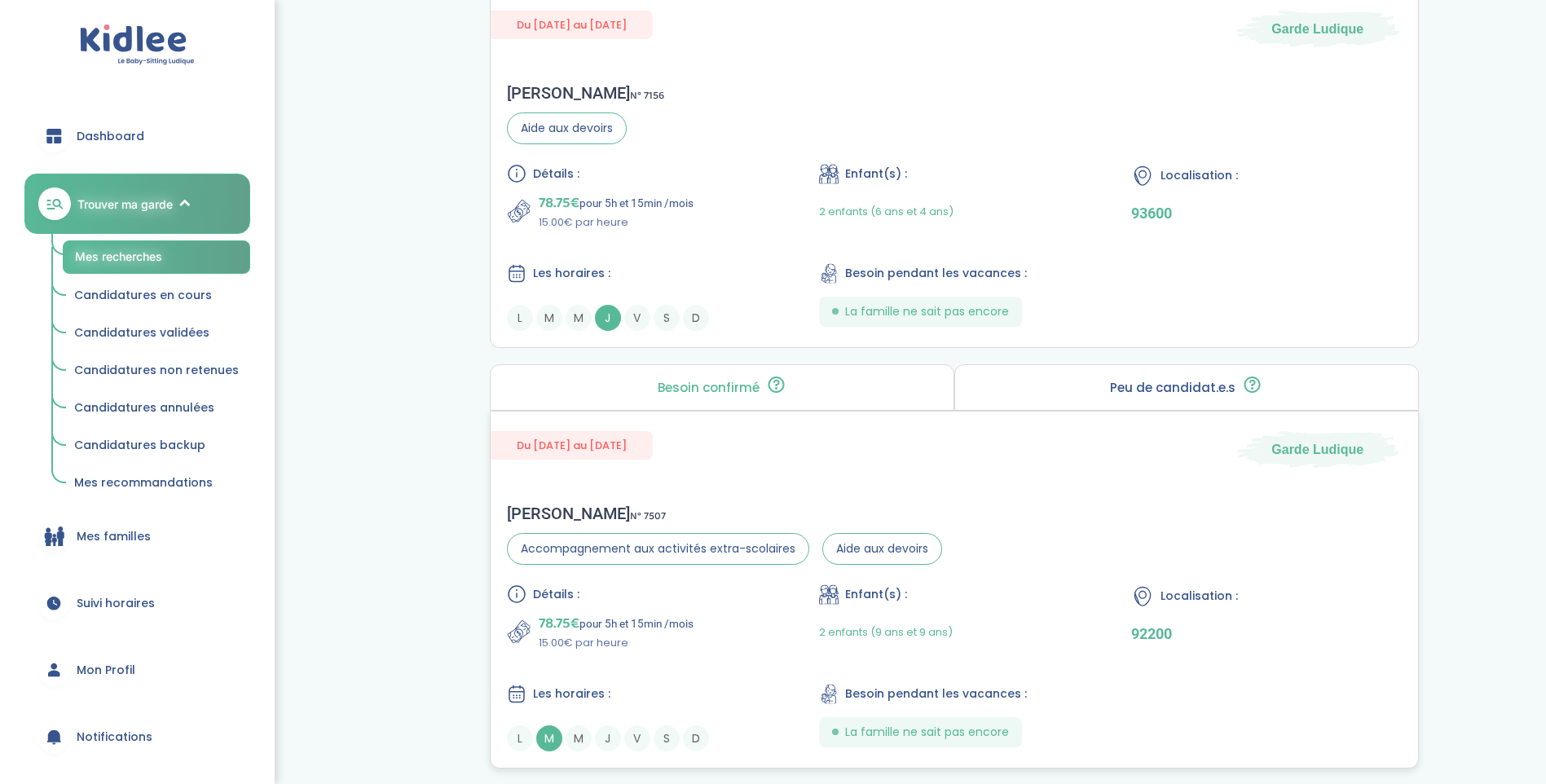
scroll to position [4487, 0]
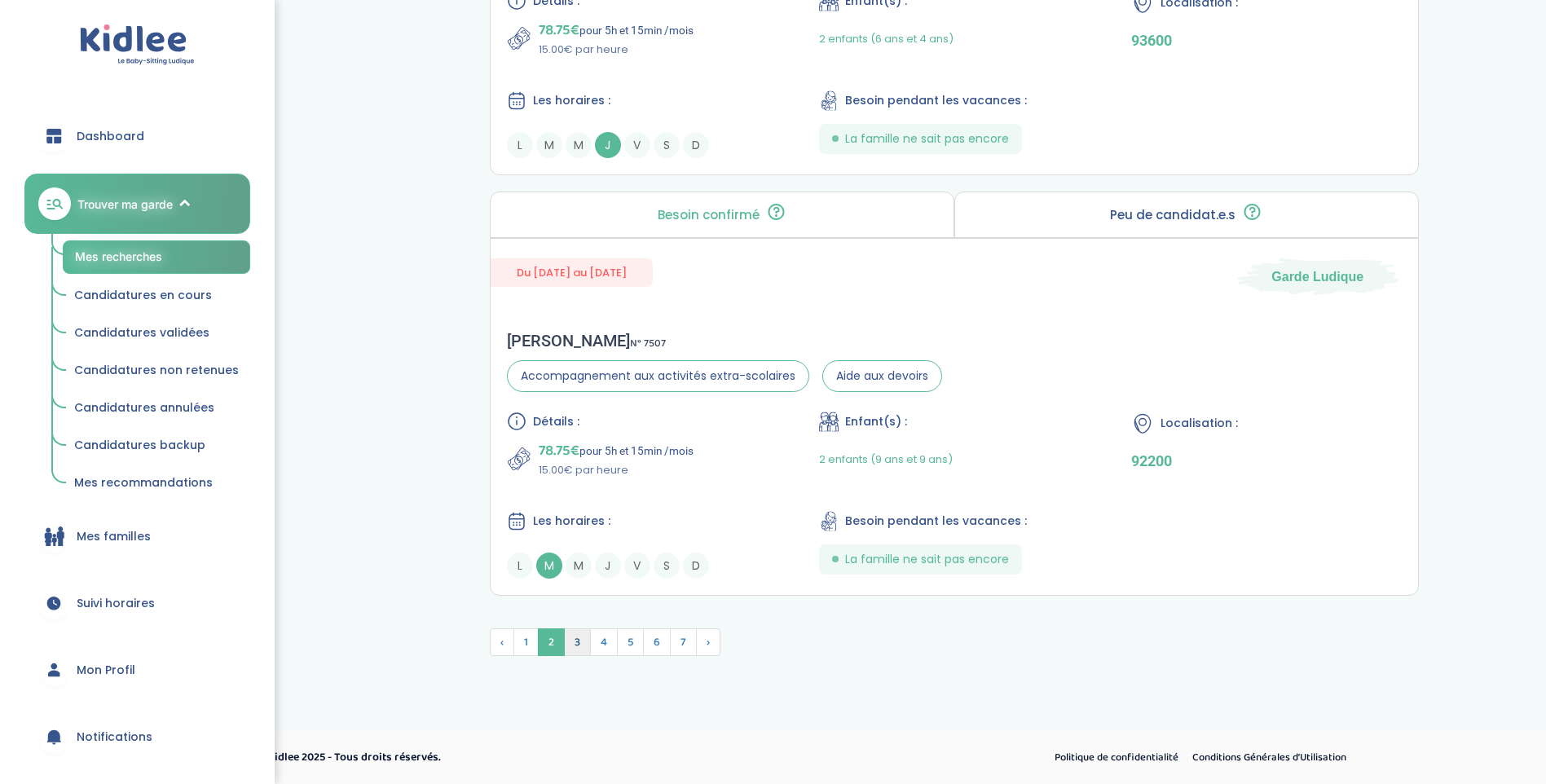
click at [576, 650] on span "3" at bounding box center [577, 643] width 27 height 28
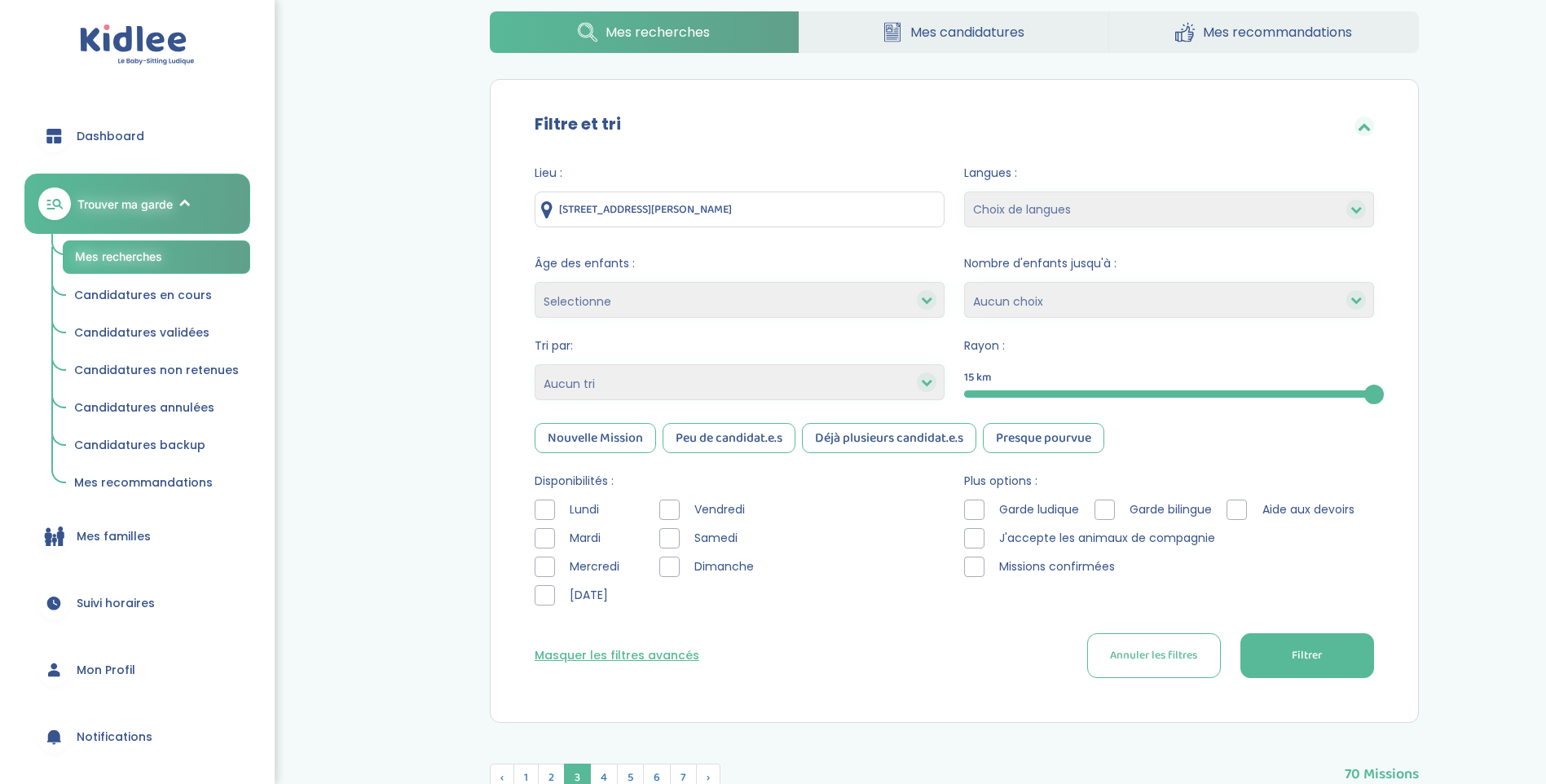
scroll to position [0, 0]
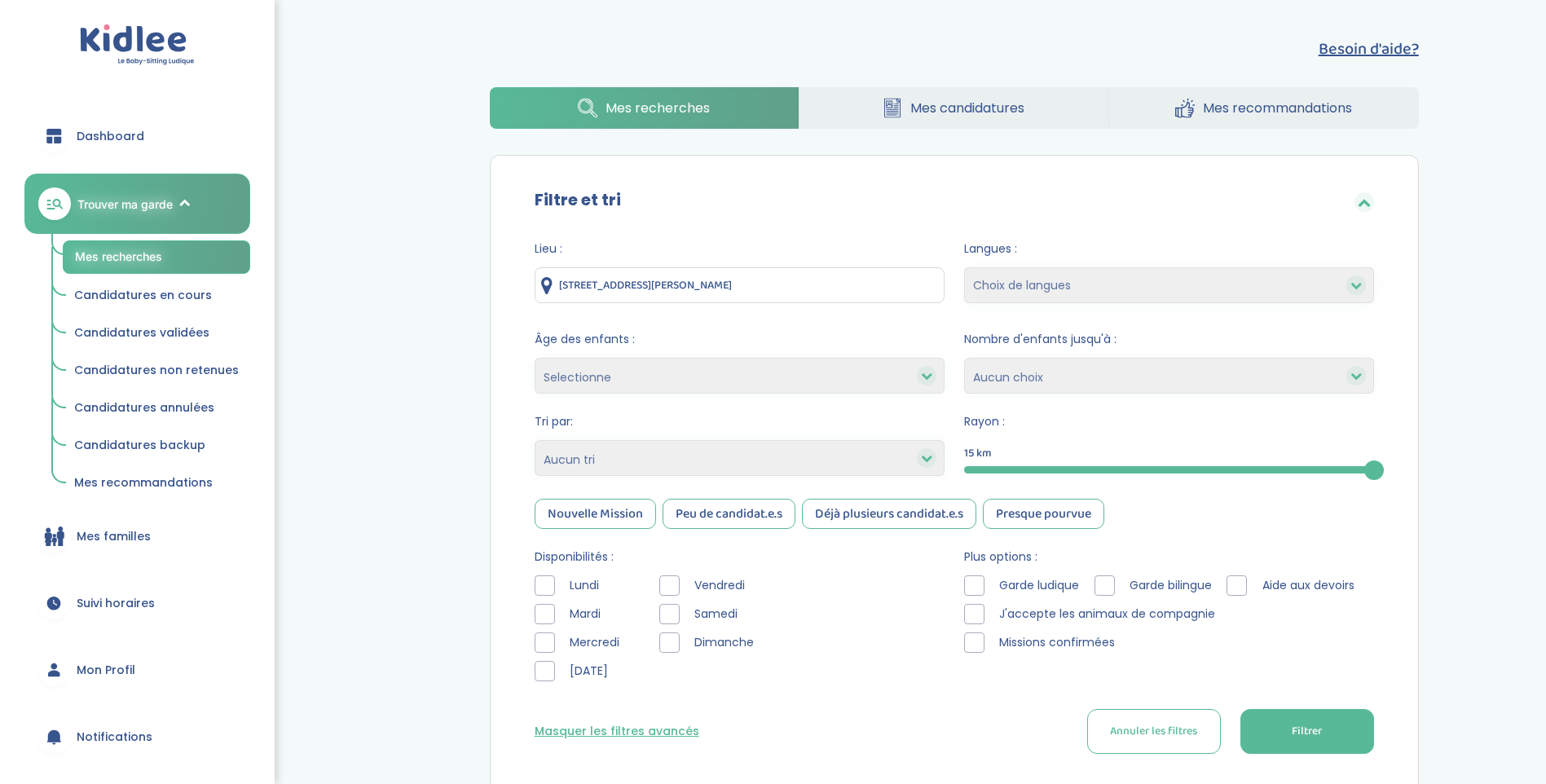
click at [617, 452] on select "Heures par semaine (croissant) Heures par semaine (décroissant) Date de démarra…" at bounding box center [740, 458] width 410 height 36
select select "hours_asc"
click at [535, 440] on select "Heures par semaine (croissant) Heures par semaine (décroissant) Date de démarra…" at bounding box center [740, 458] width 410 height 36
click at [1351, 732] on button "Filtrer" at bounding box center [1308, 731] width 134 height 45
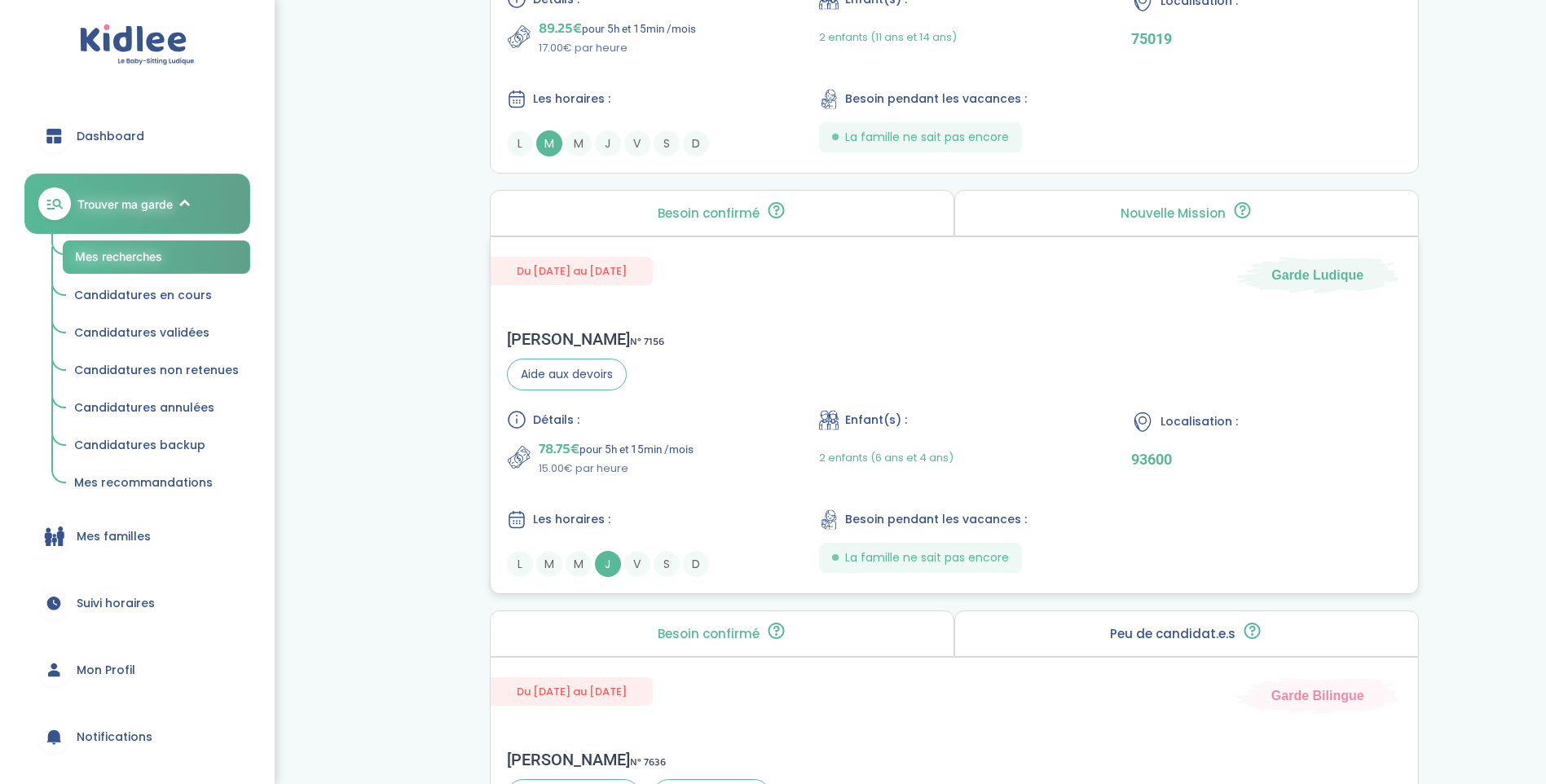
scroll to position [978, 0]
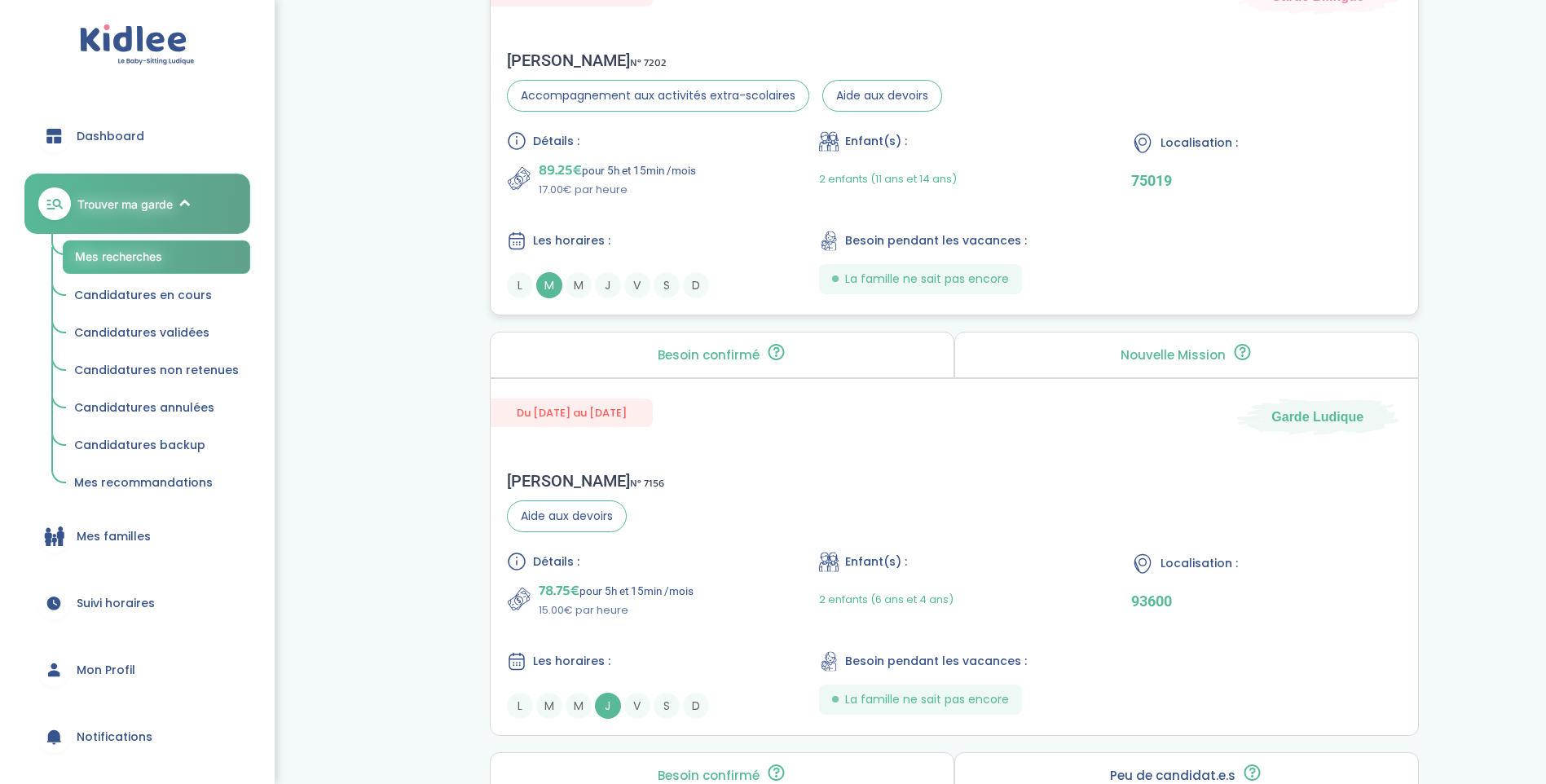
click at [557, 68] on div "Maud C . N° 7202" at bounding box center [724, 60] width 435 height 20
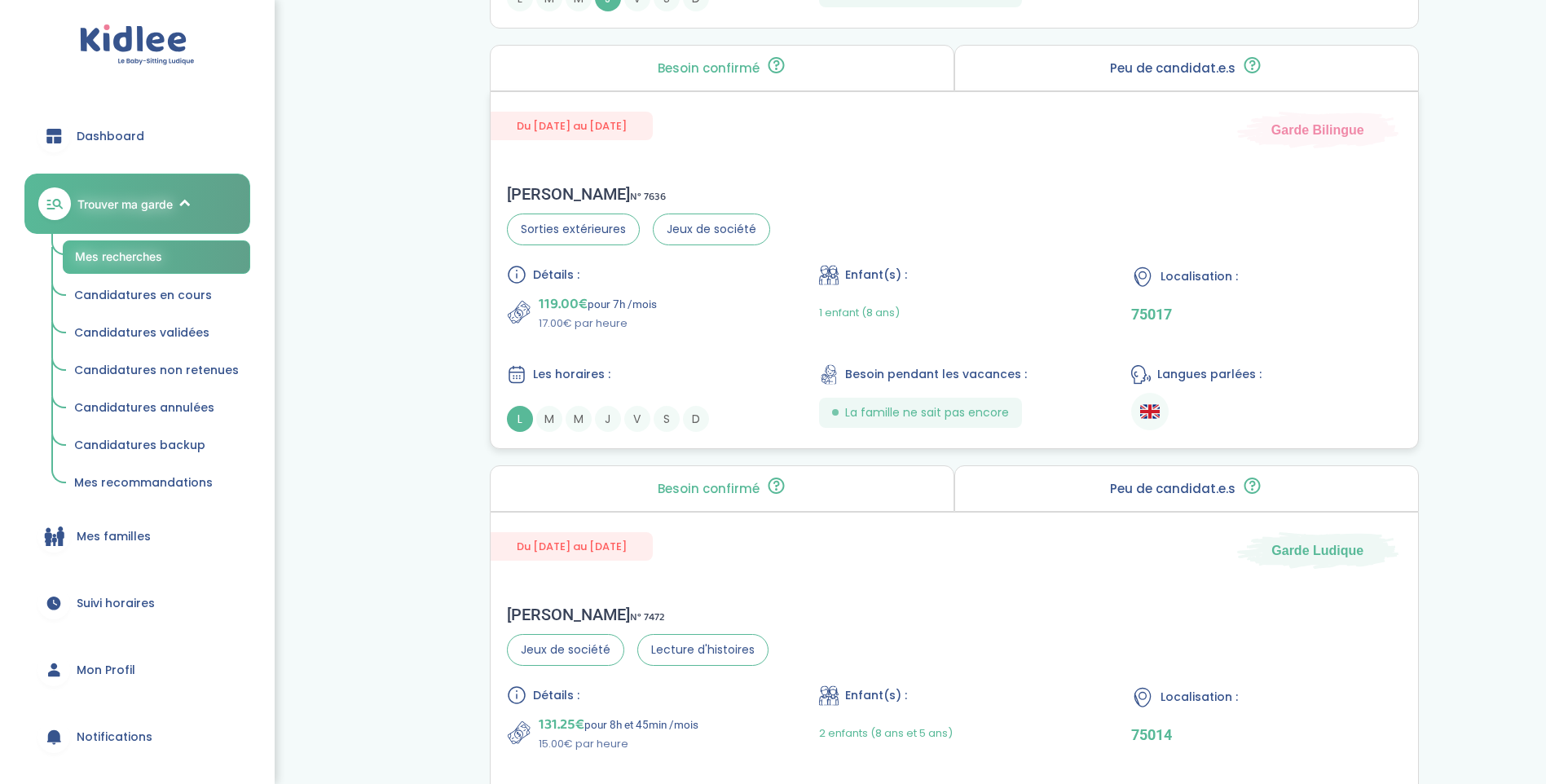
scroll to position [1793, 0]
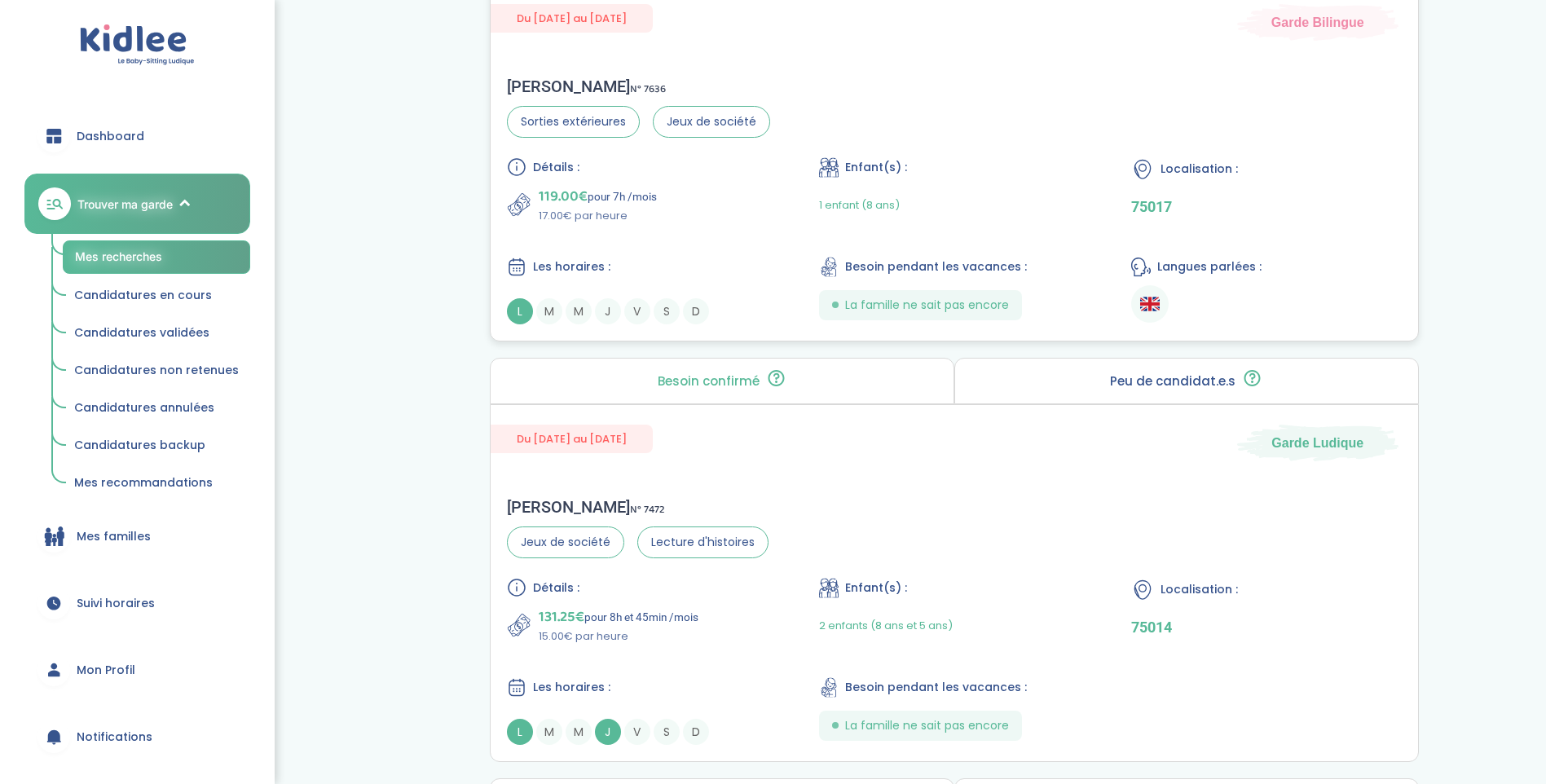
click at [556, 78] on div "Leonor V . N° 7636" at bounding box center [639, 87] width 263 height 20
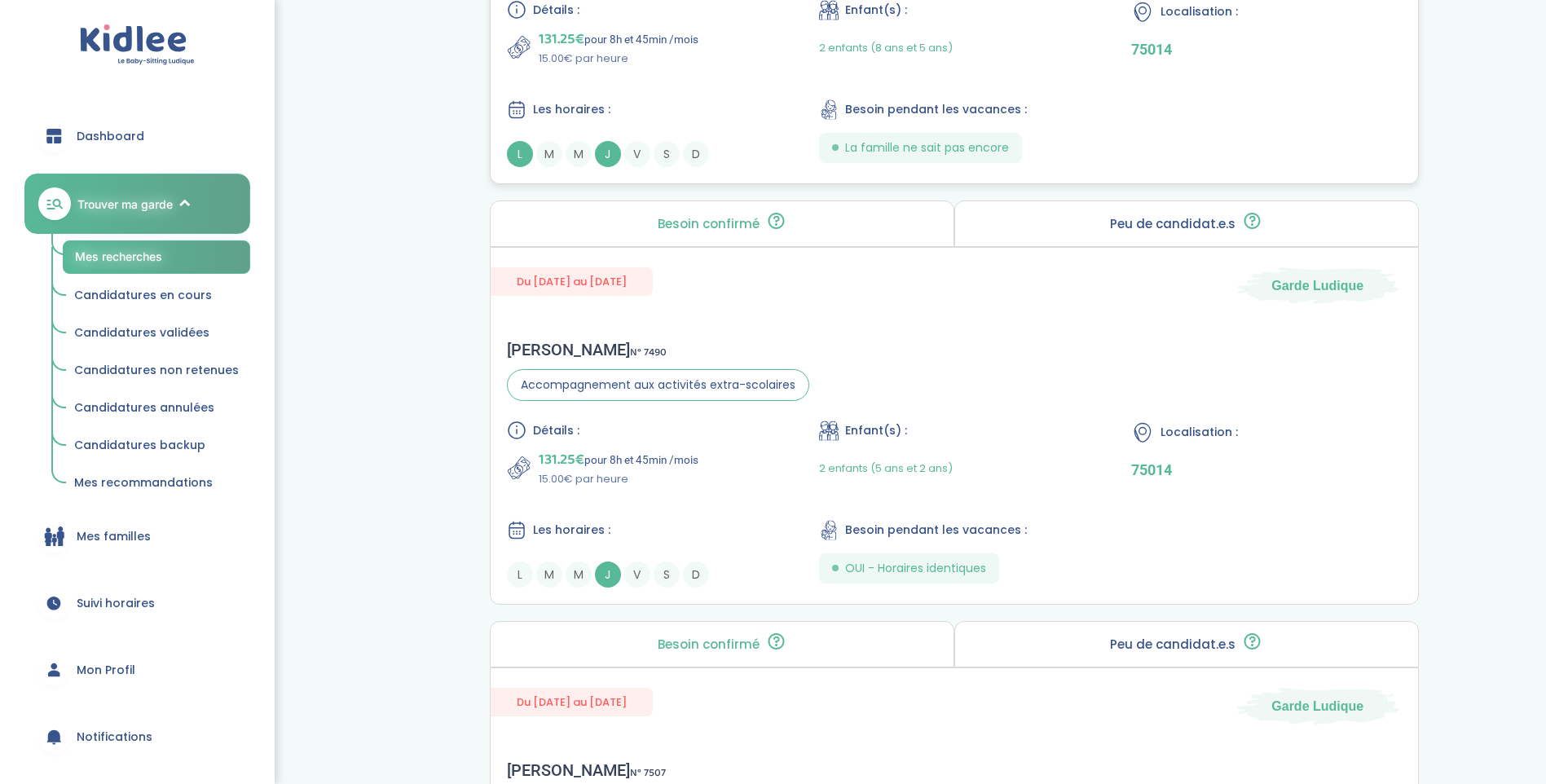
scroll to position [2445, 0]
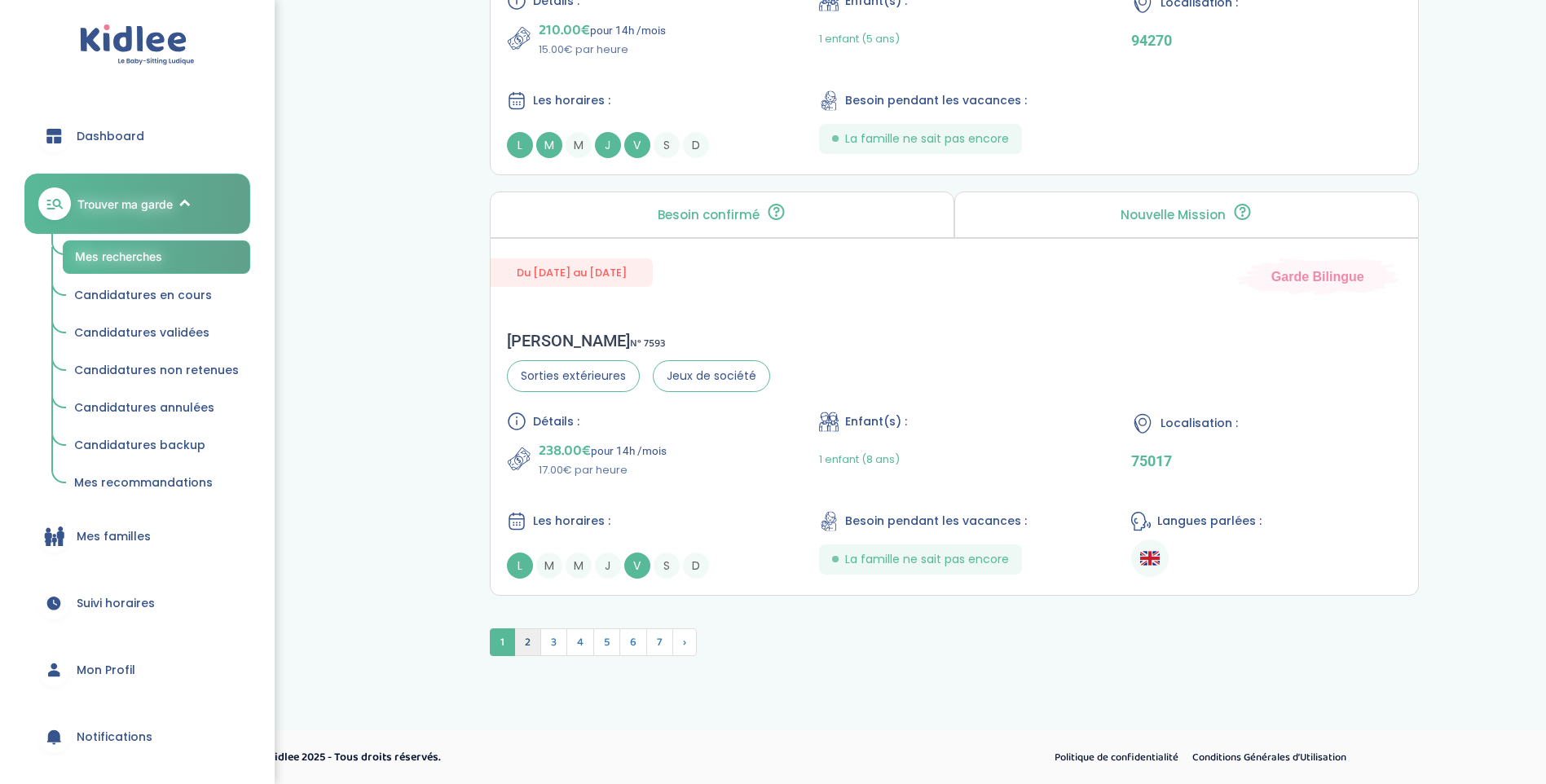
click at [528, 653] on span "2" at bounding box center [528, 643] width 27 height 28
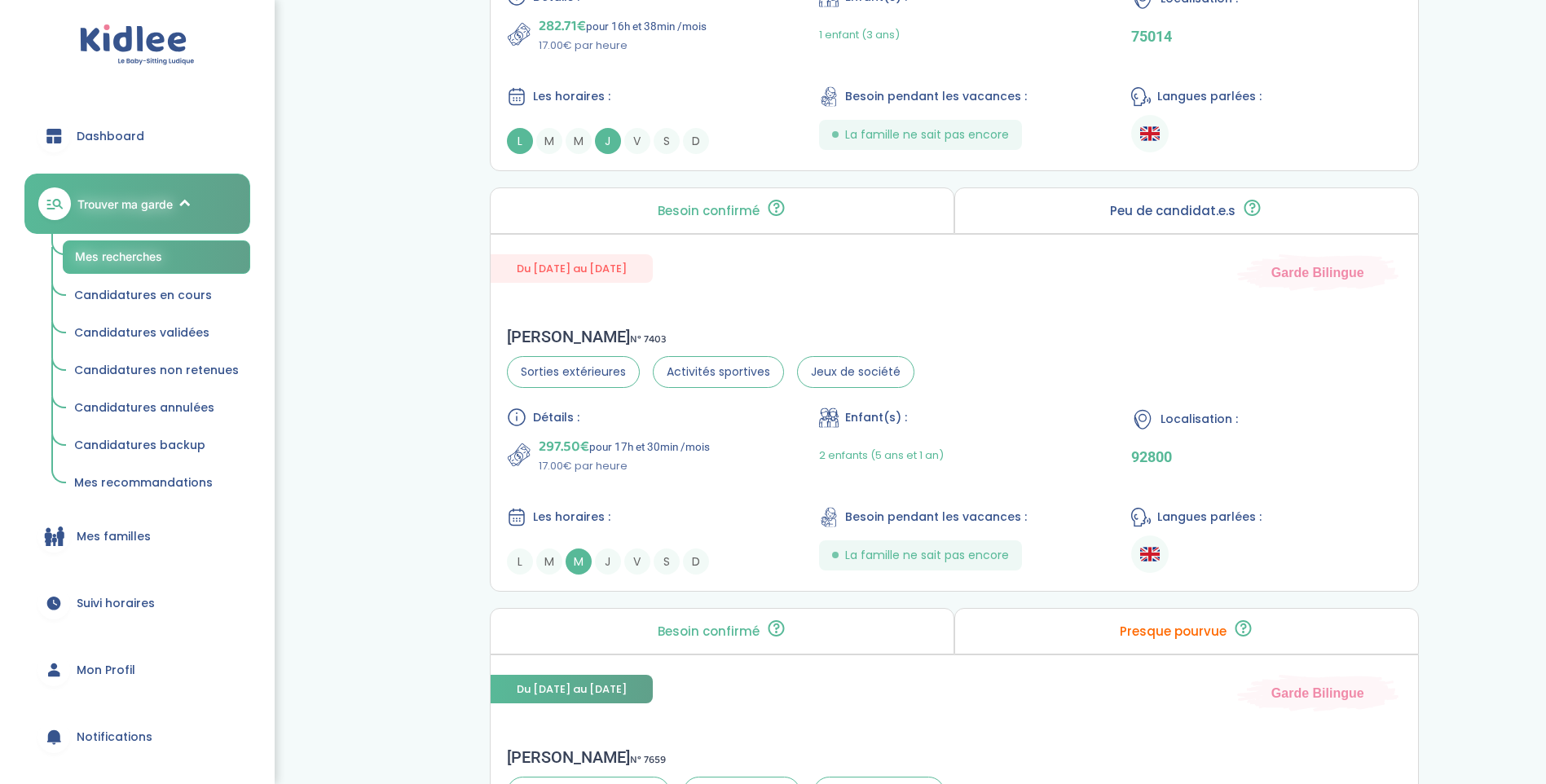
scroll to position [3425, 0]
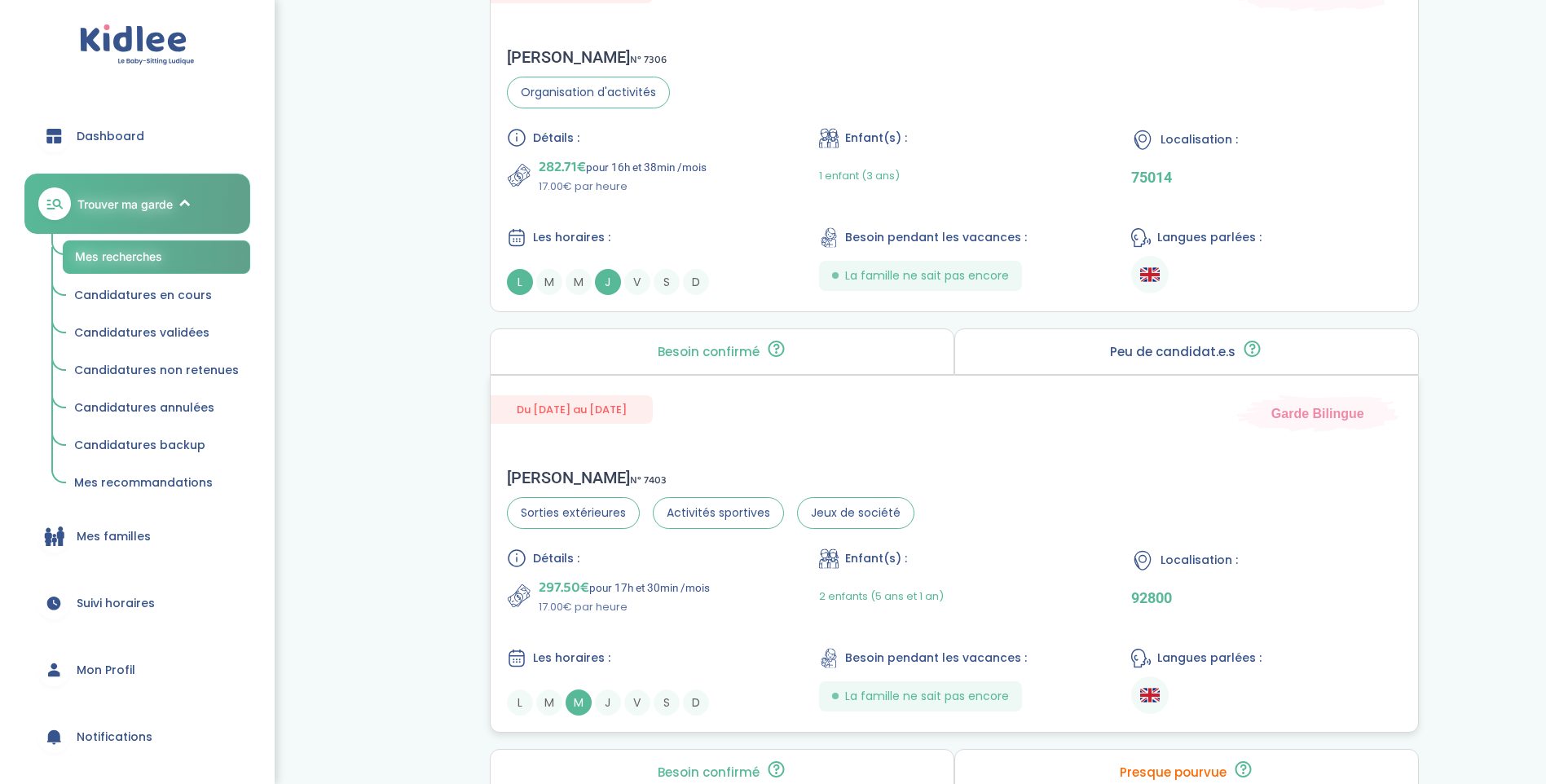
click at [596, 469] on div "Mélanie J . N° 7403" at bounding box center [711, 478] width 408 height 20
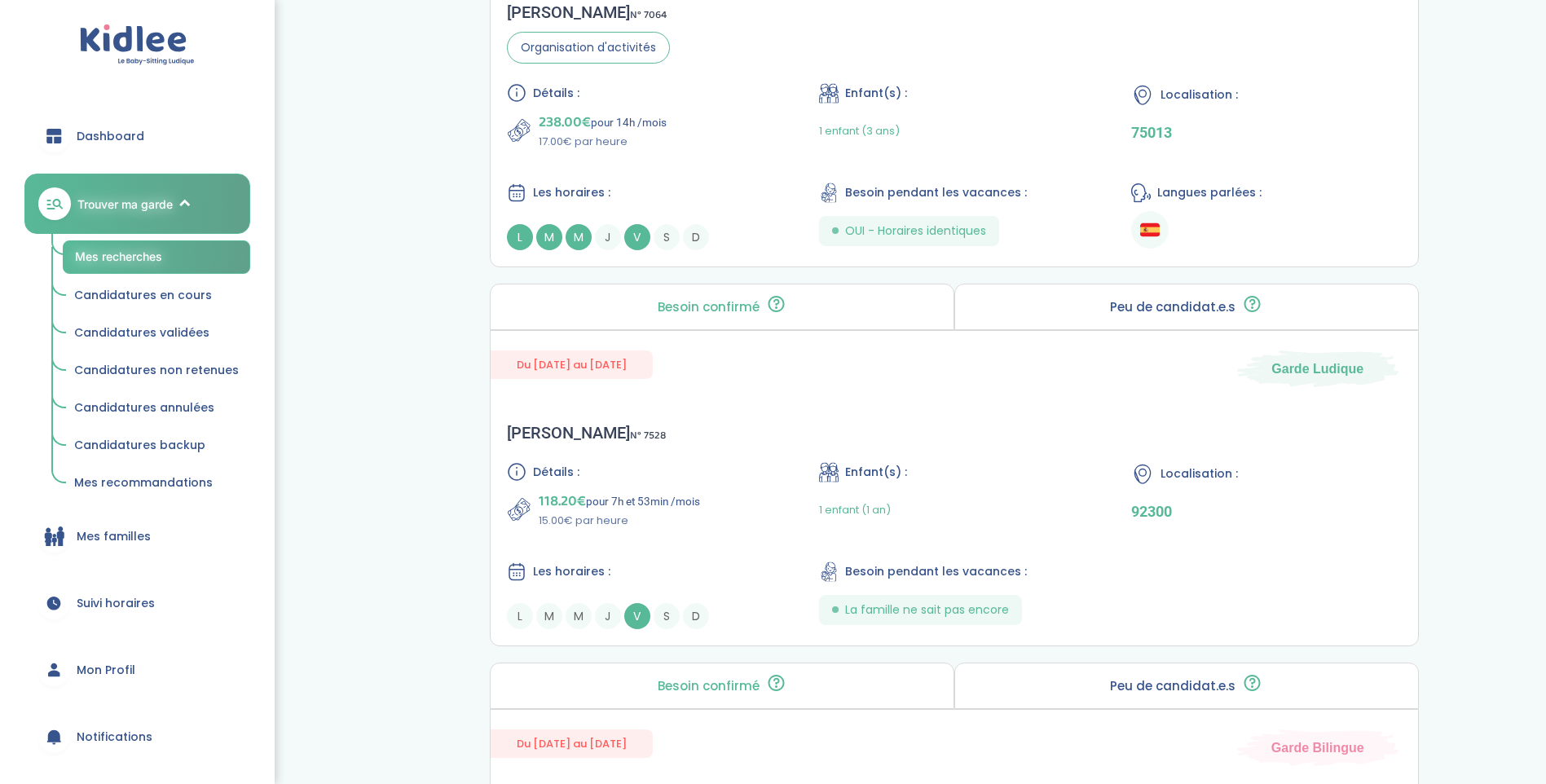
scroll to position [1632, 0]
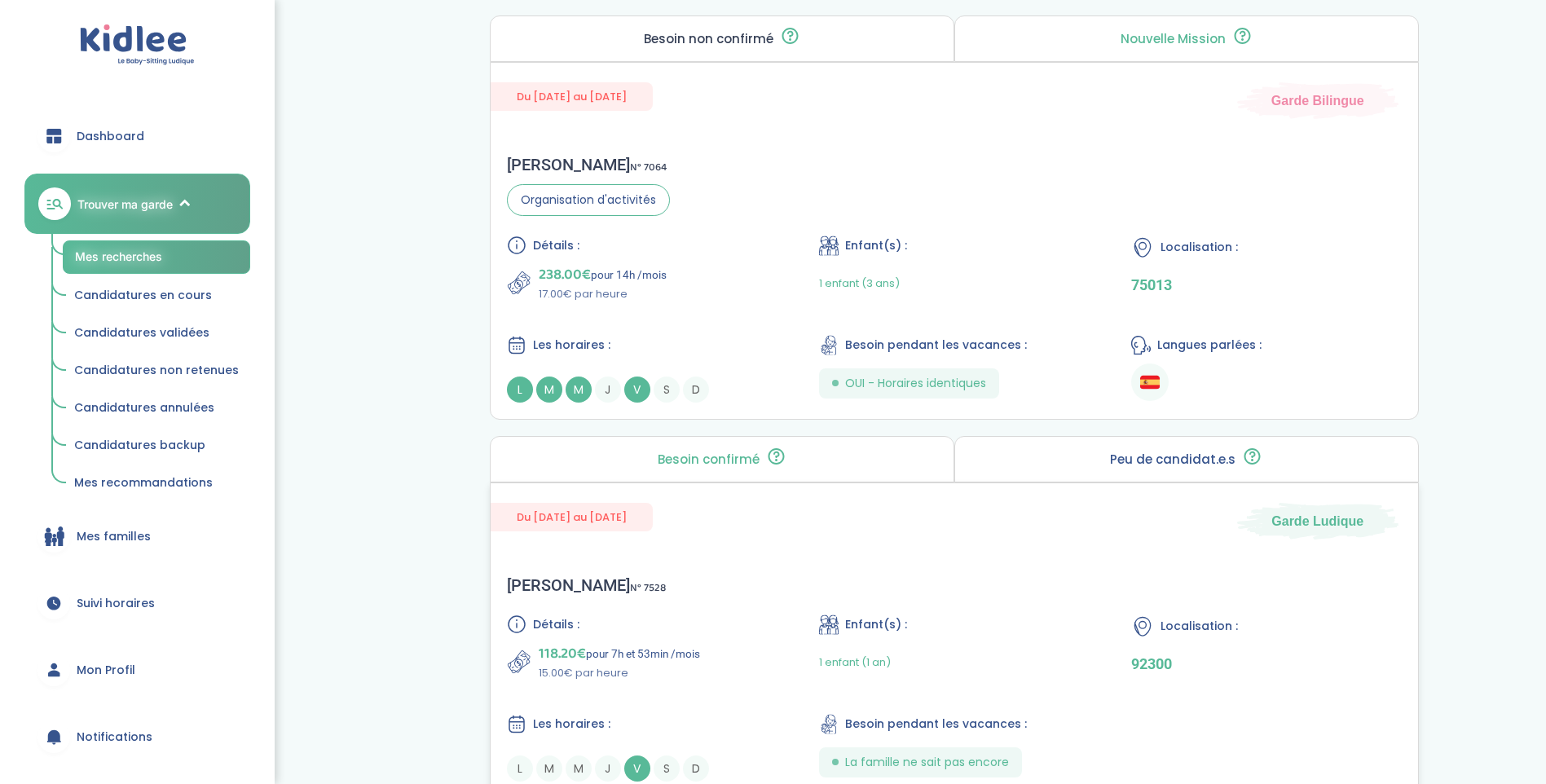
click at [575, 630] on span "Détails :" at bounding box center [556, 625] width 47 height 17
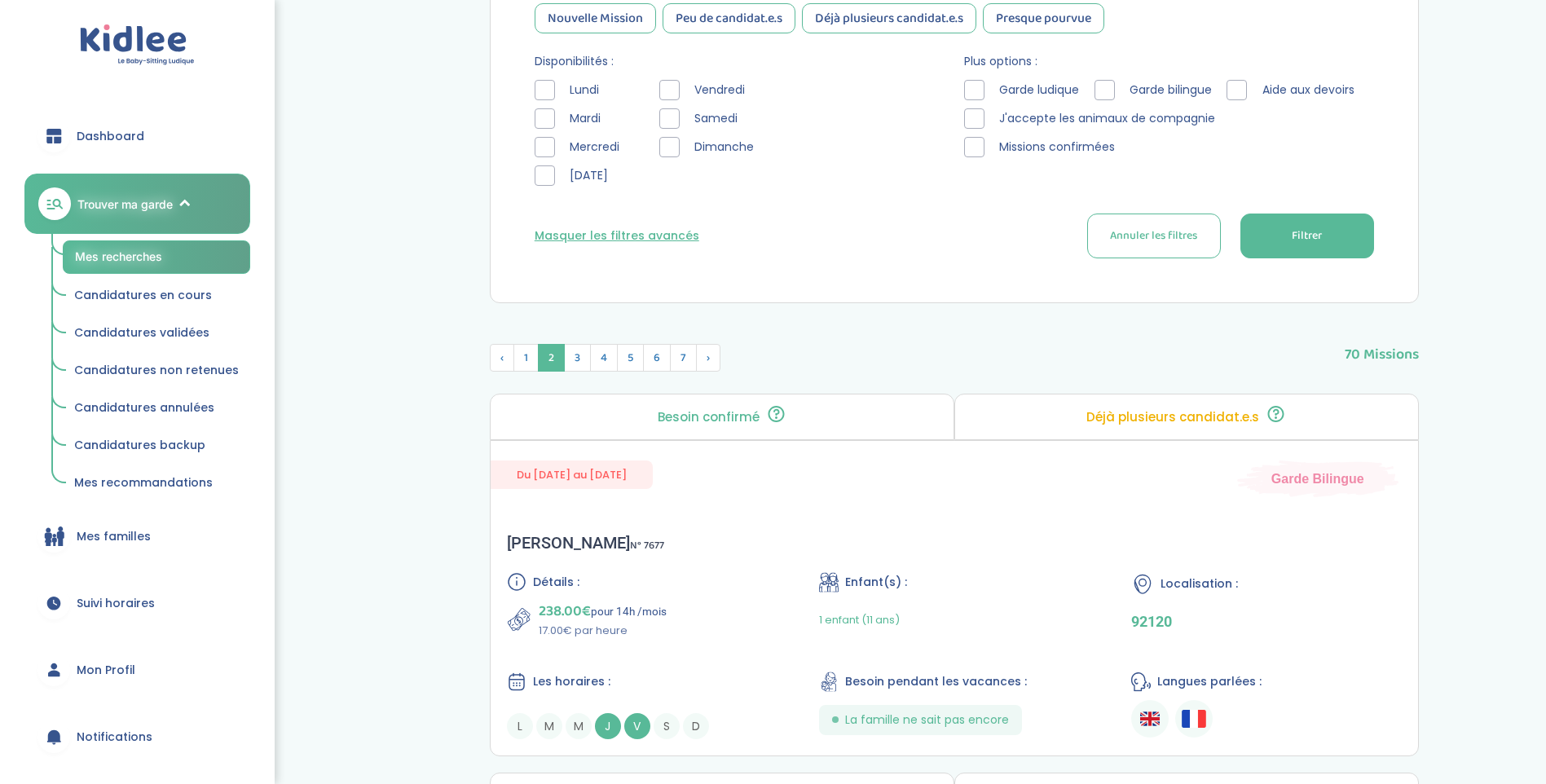
scroll to position [491, 0]
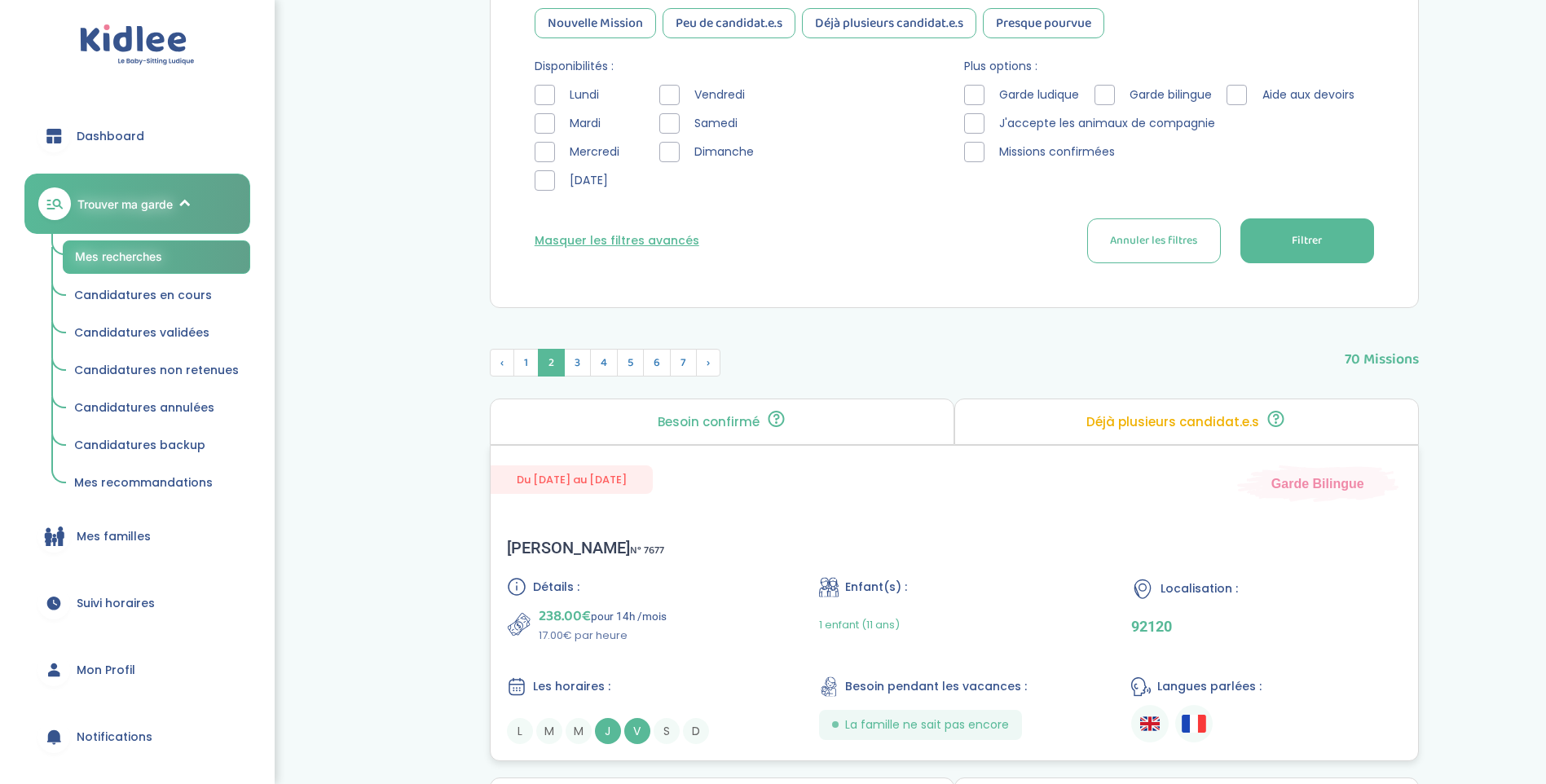
click at [556, 556] on div "Emilie T . N° 7677" at bounding box center [586, 548] width 158 height 20
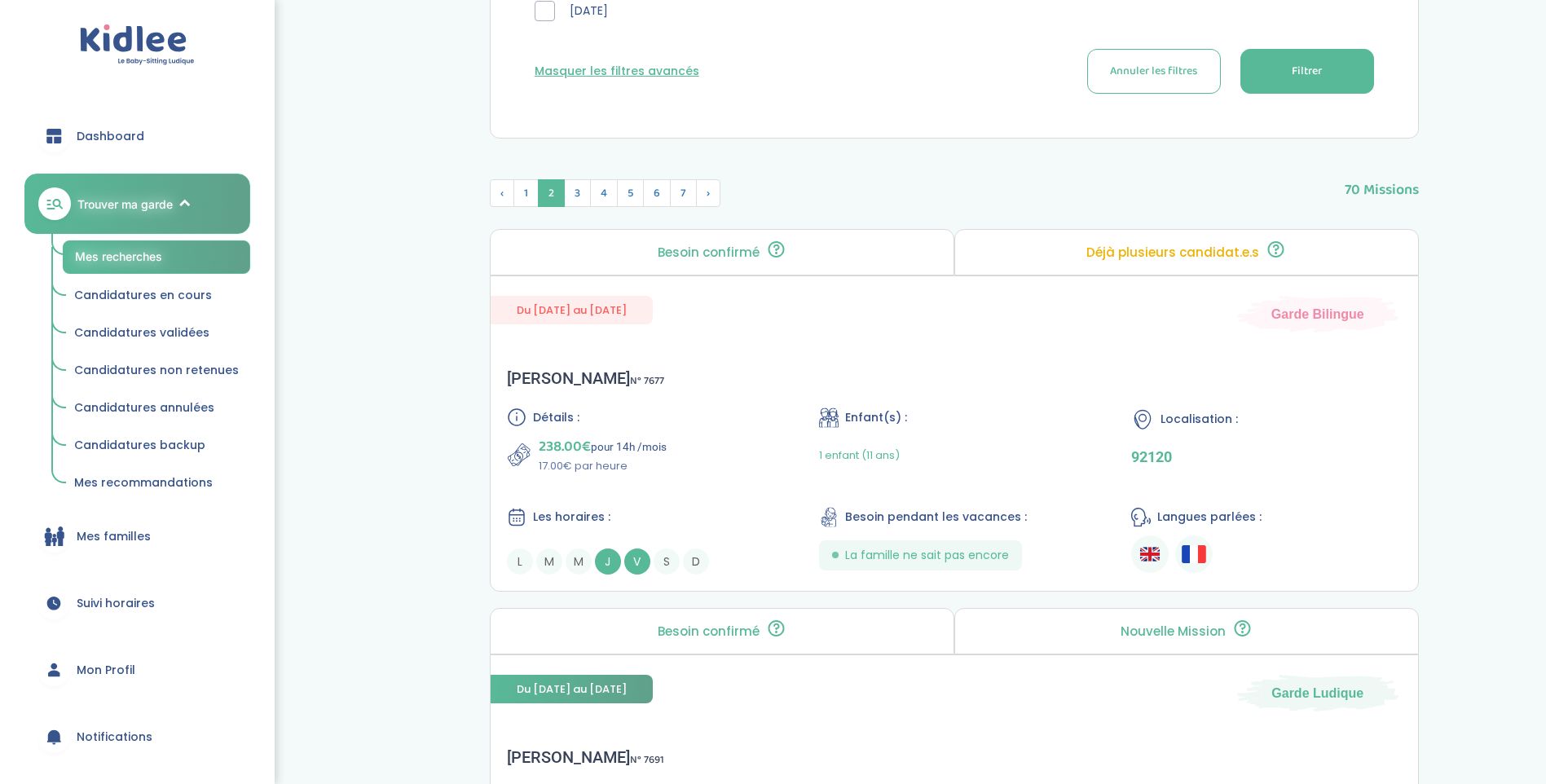
scroll to position [817, 0]
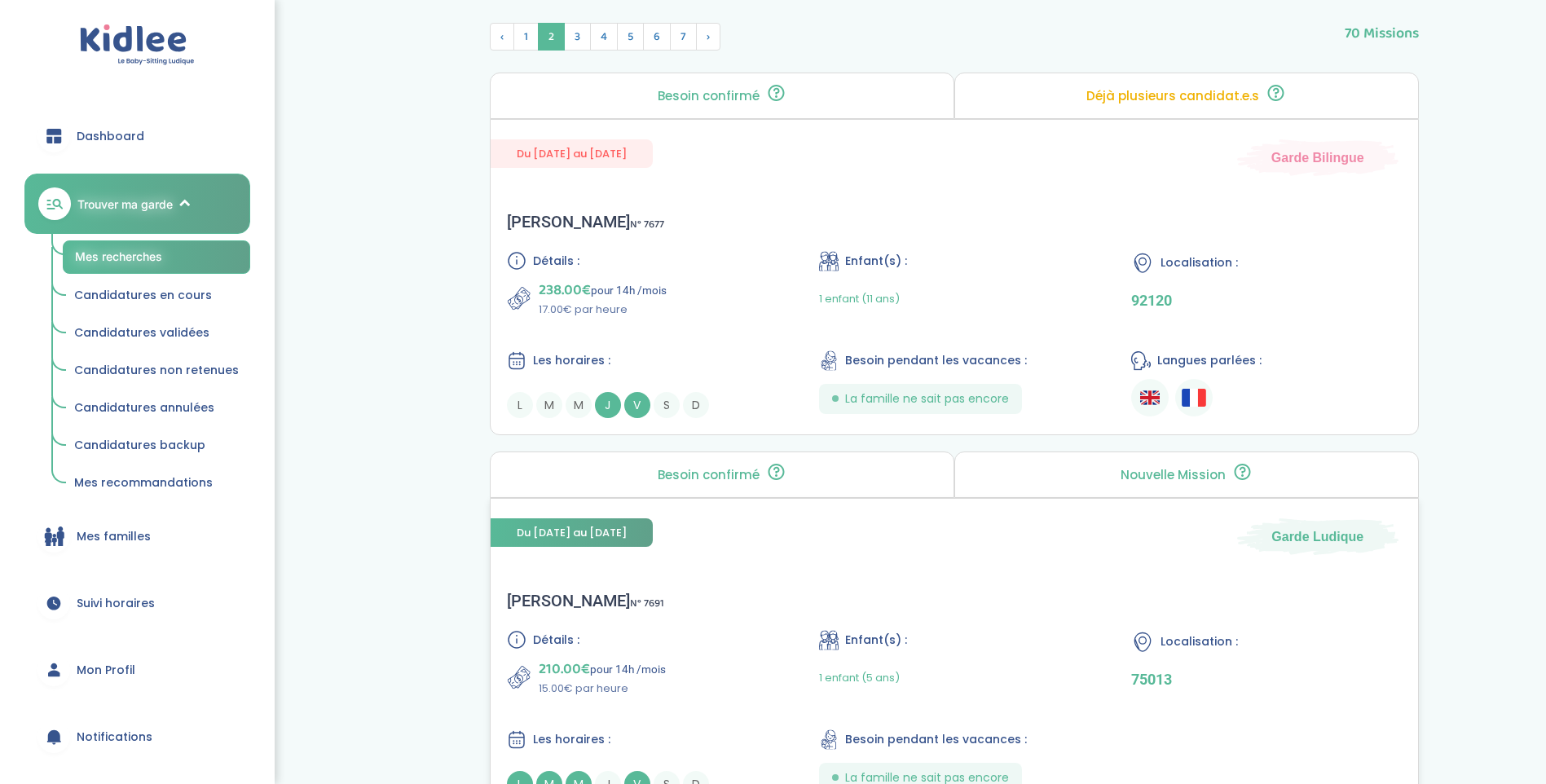
click at [541, 577] on div "Linda A . N° 7691 Détails : 210.00€ pour 14h /mois 15.00€ par heure Enfant(s) :…" at bounding box center [955, 694] width 928 height 238
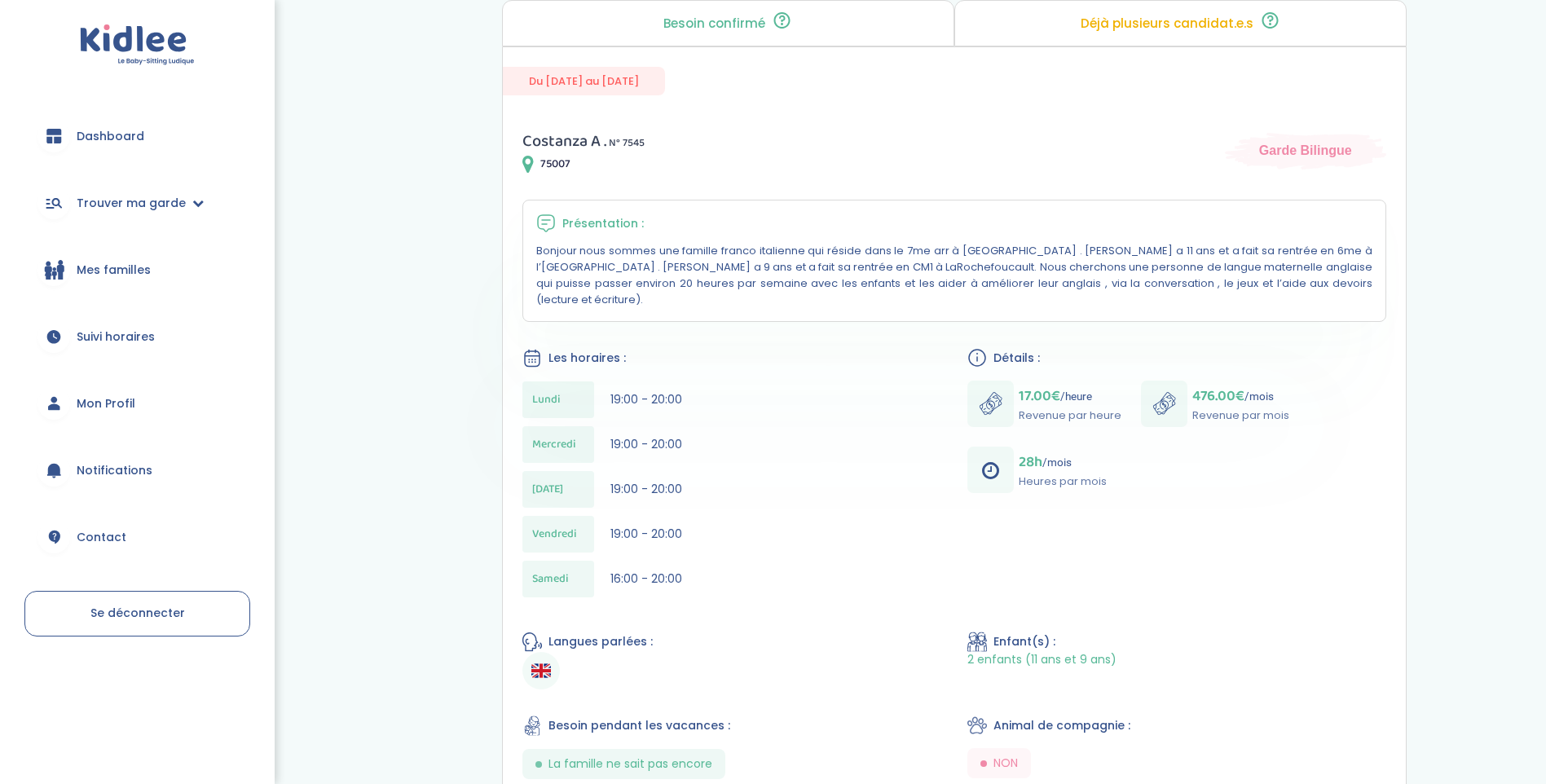
scroll to position [172, 0]
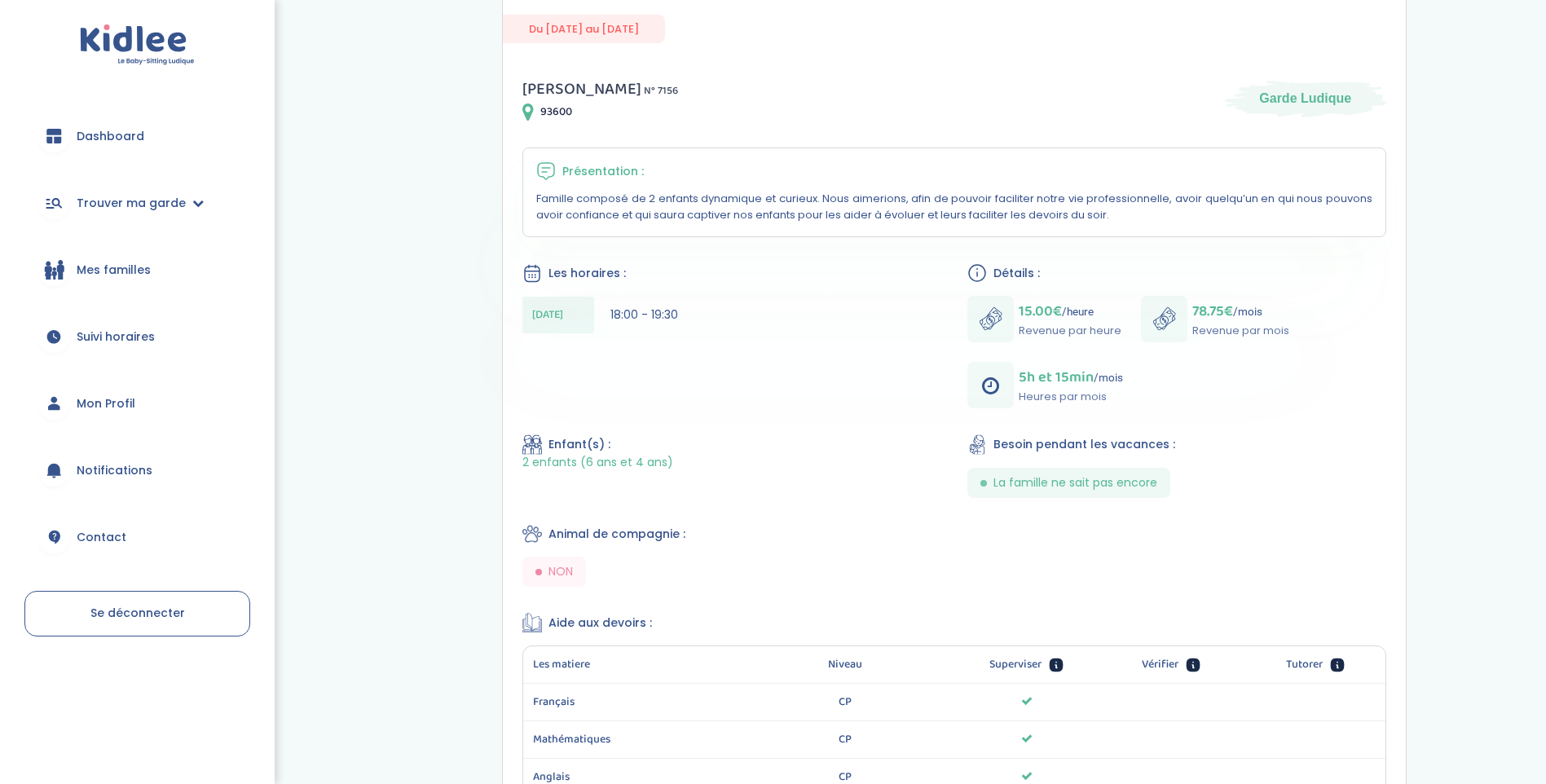
scroll to position [244, 0]
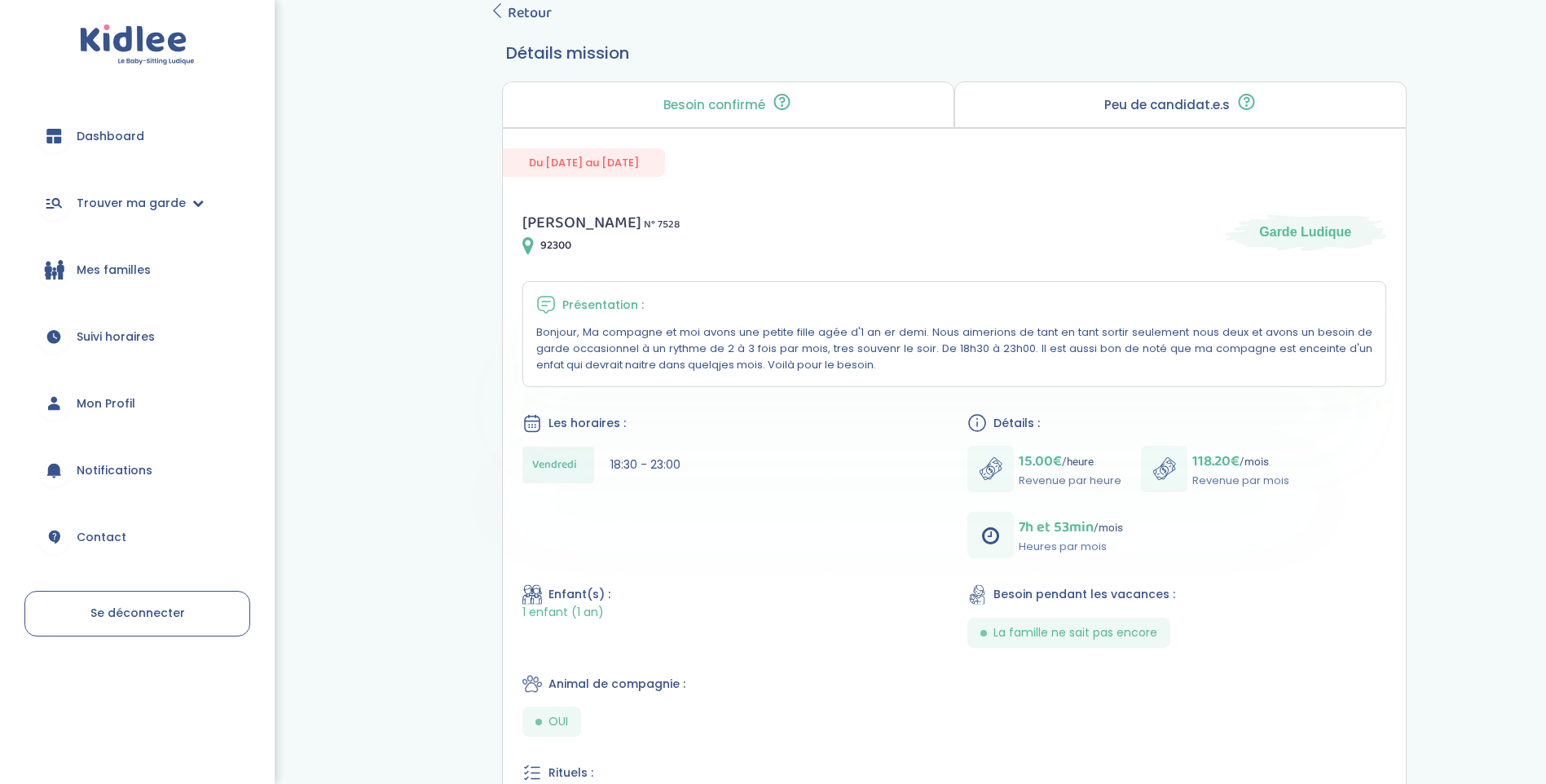
scroll to position [93, 0]
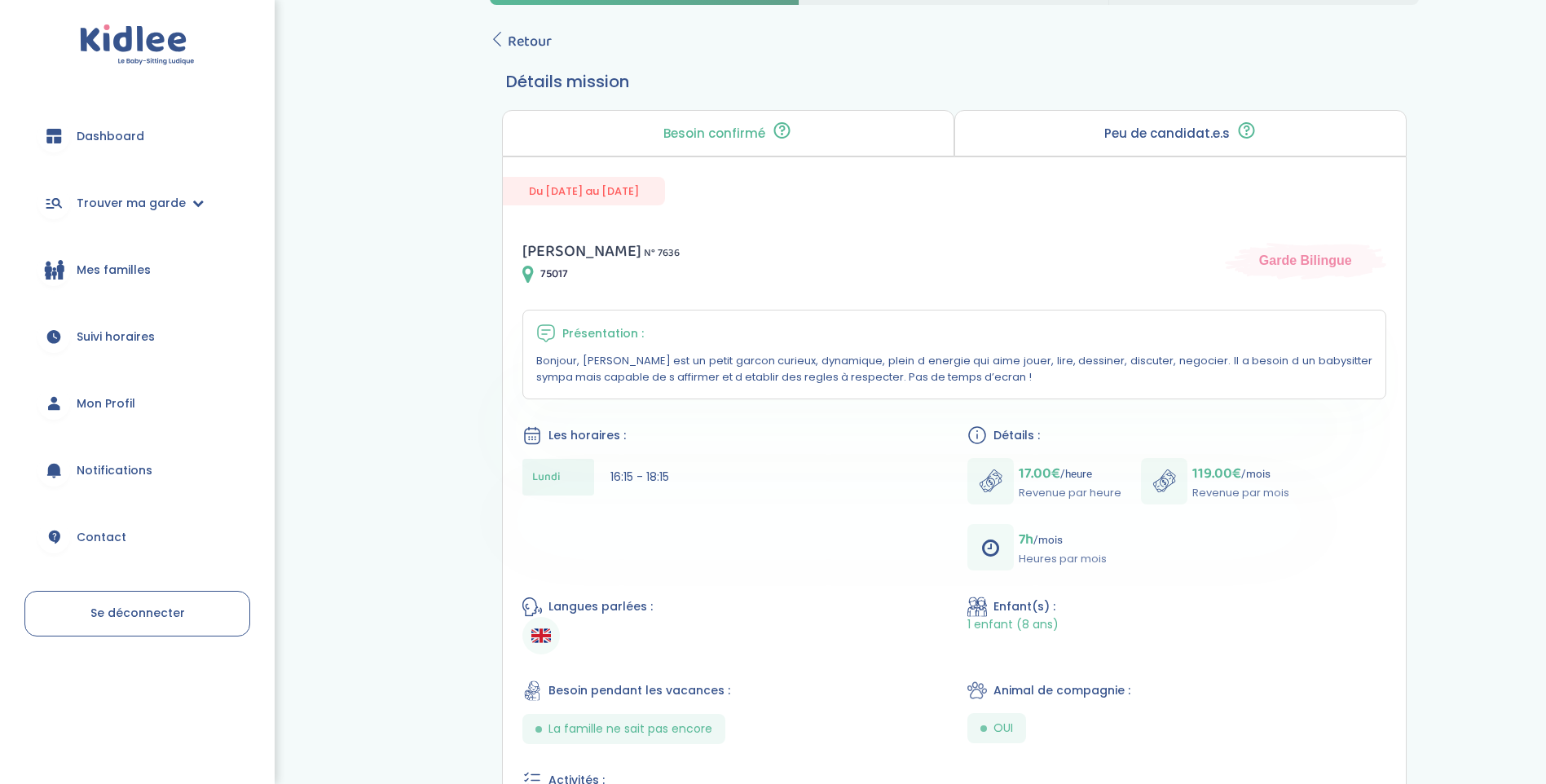
scroll to position [82, 0]
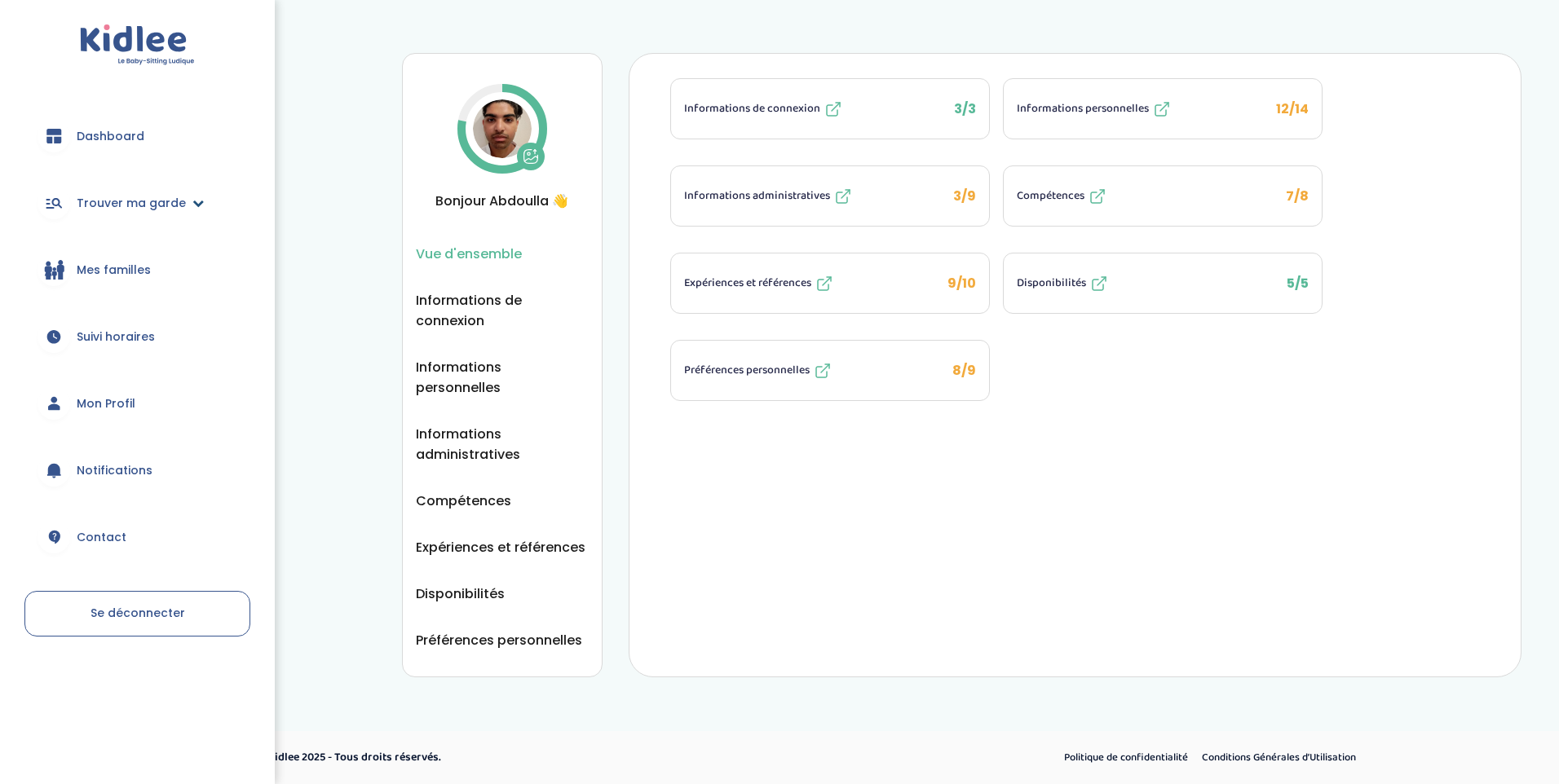
click at [141, 189] on link "Trouver ma garde" at bounding box center [137, 203] width 226 height 59
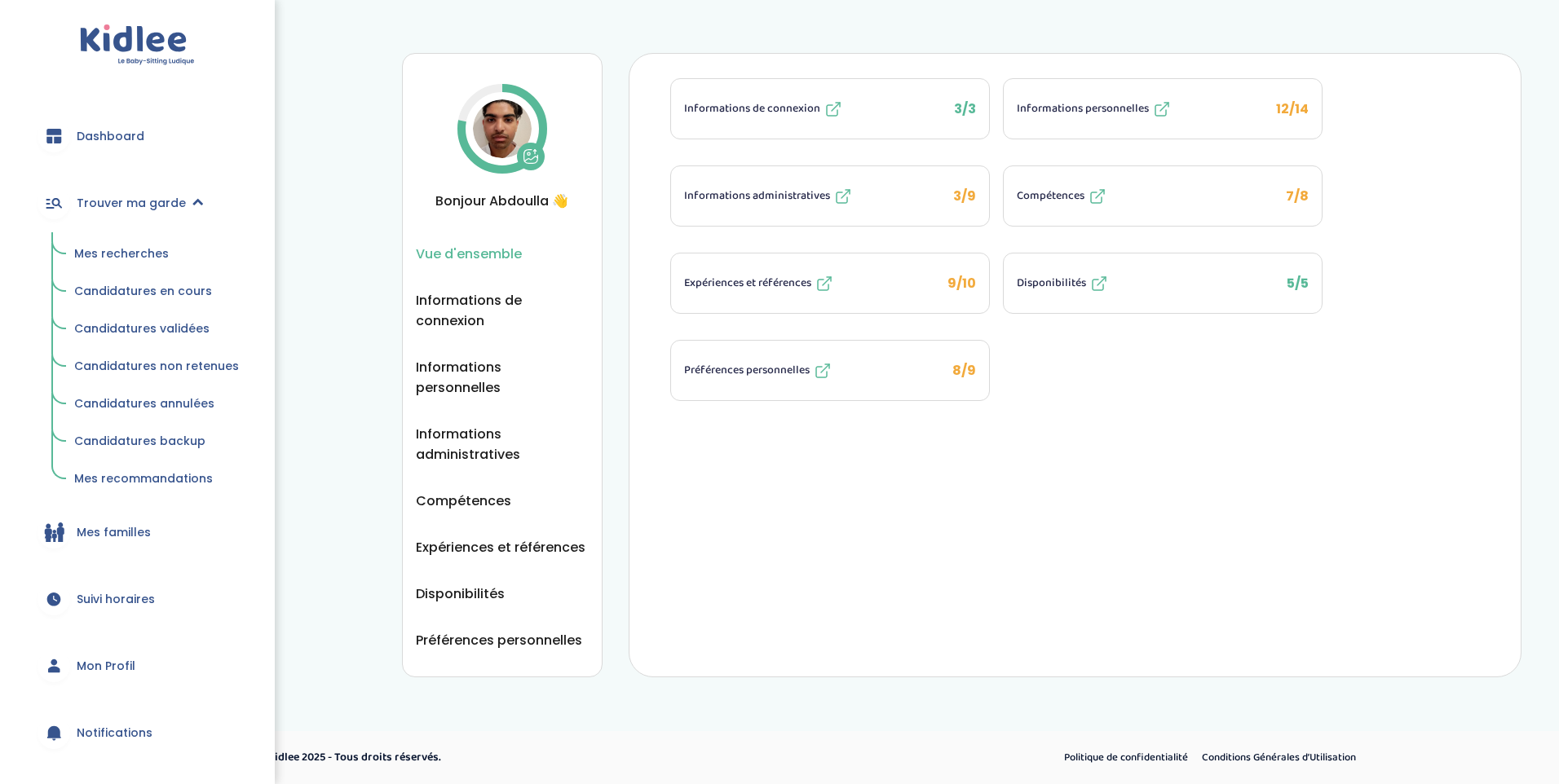
click at [144, 253] on span "Mes recherches" at bounding box center [122, 253] width 95 height 16
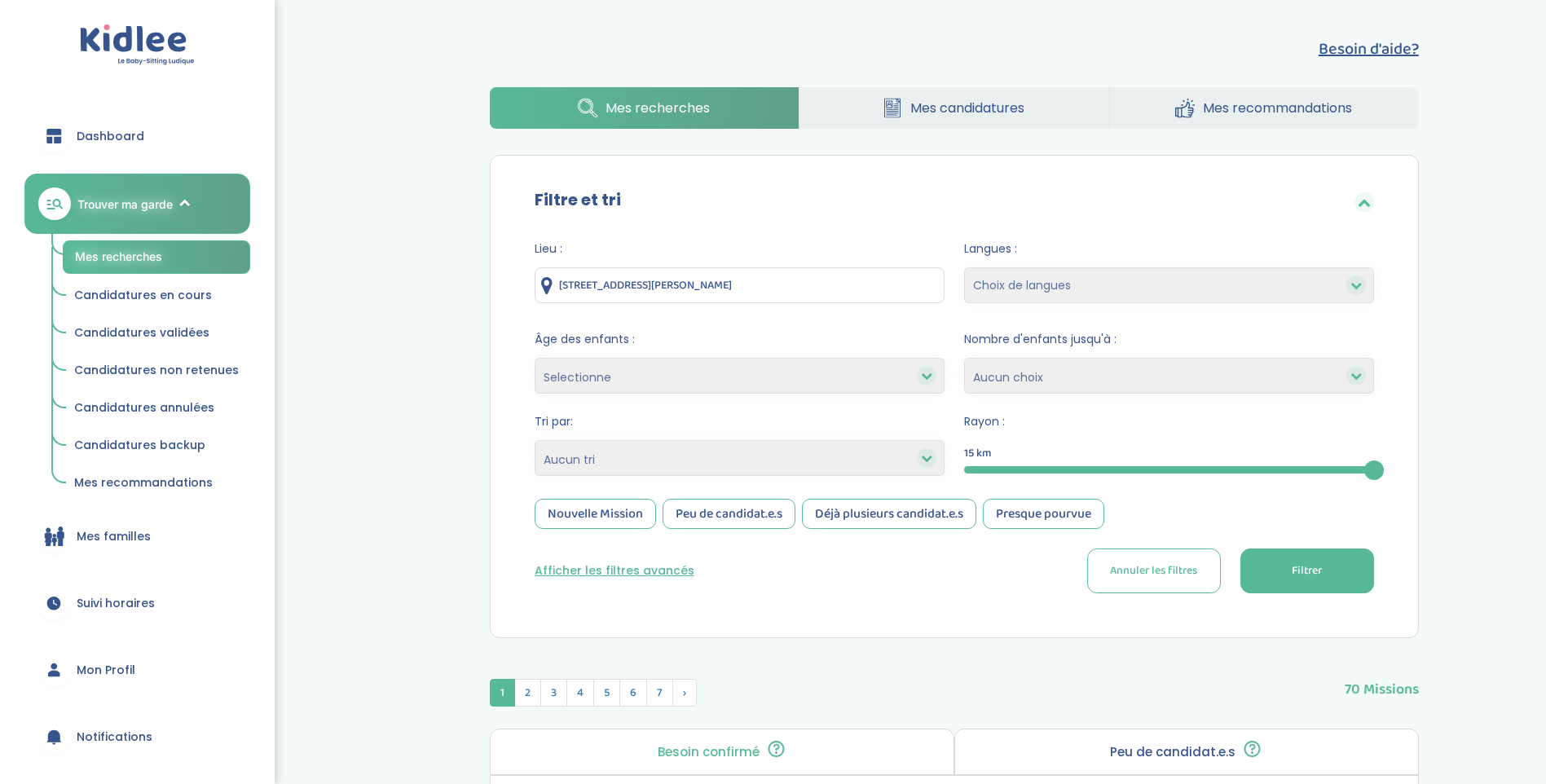
click at [777, 450] on select "Heures par semaine (croissant) Heures par semaine (décroissant) Date de démarra…" at bounding box center [740, 458] width 410 height 36
select select "hours_asc"
click at [535, 440] on select "Heures par semaine (croissant) Heures par semaine (décroissant) Date de démarra…" at bounding box center [740, 458] width 410 height 36
click at [1273, 564] on button "Filtrer" at bounding box center [1308, 571] width 134 height 45
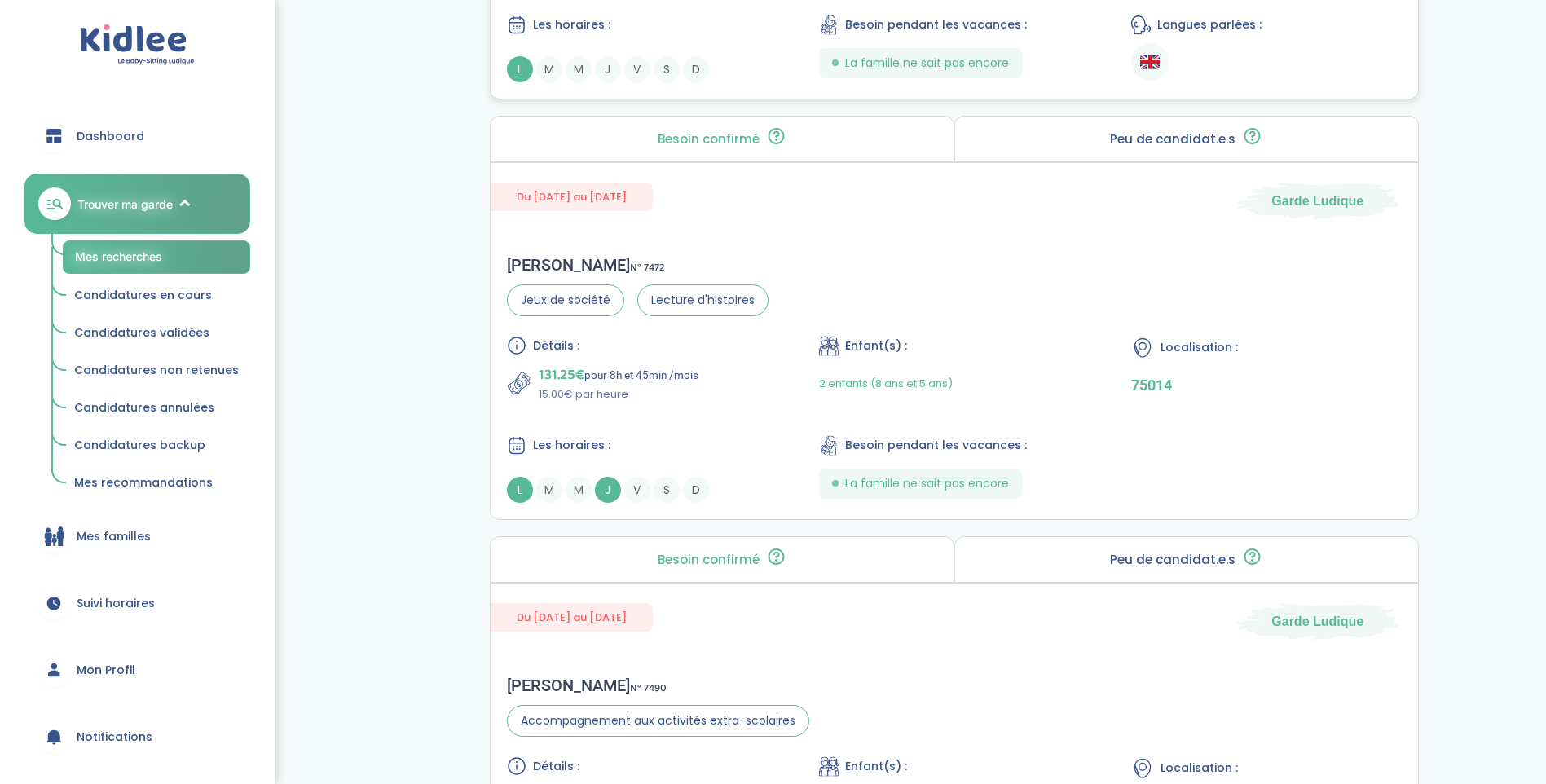
scroll to position [1468, 0]
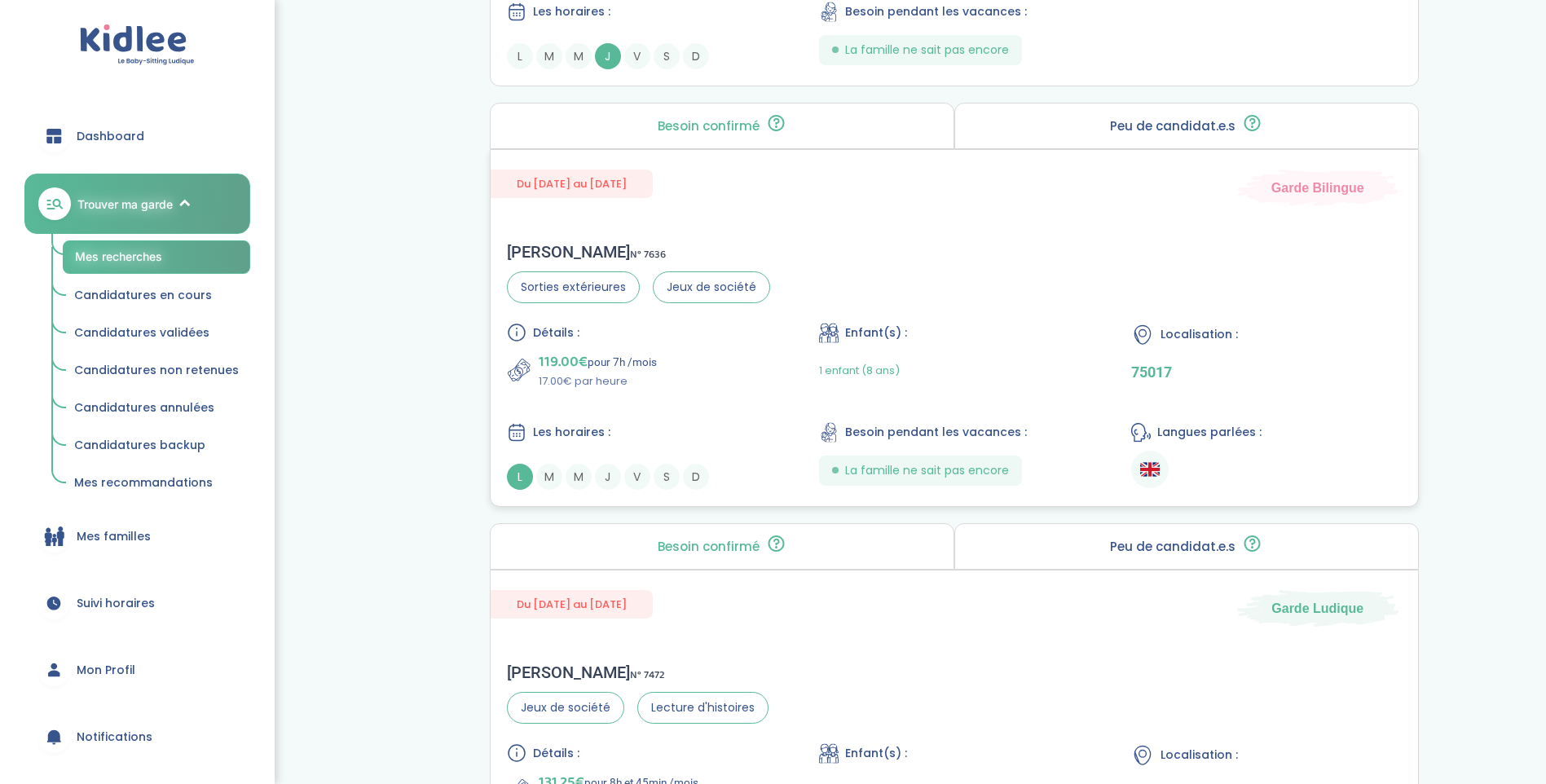
click at [560, 241] on div "Leonor V . N° 7636 Sorties extérieures Jeux de société Détails : 119.00€ pour 7…" at bounding box center [955, 365] width 928 height 280
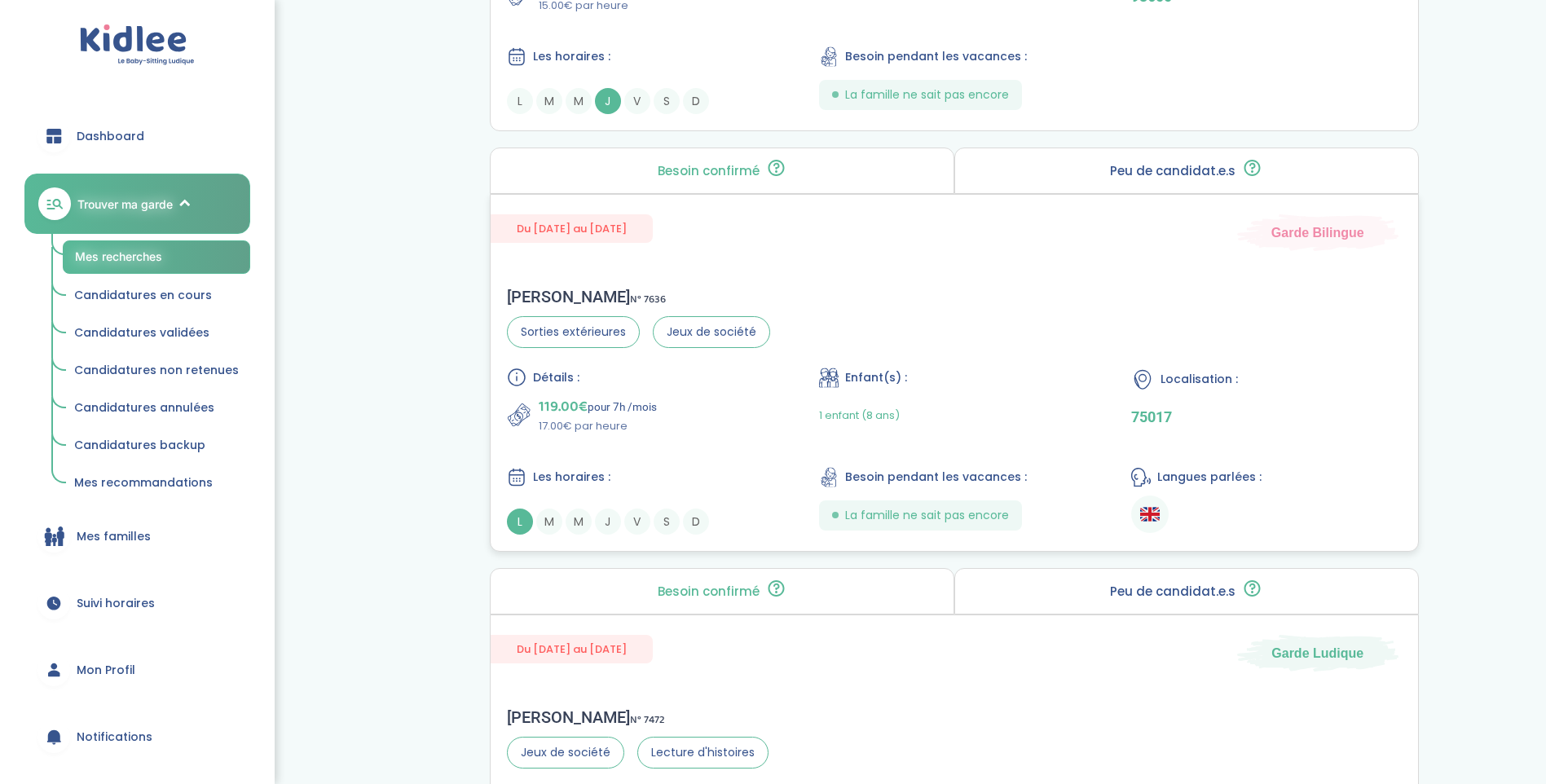
scroll to position [1386, 0]
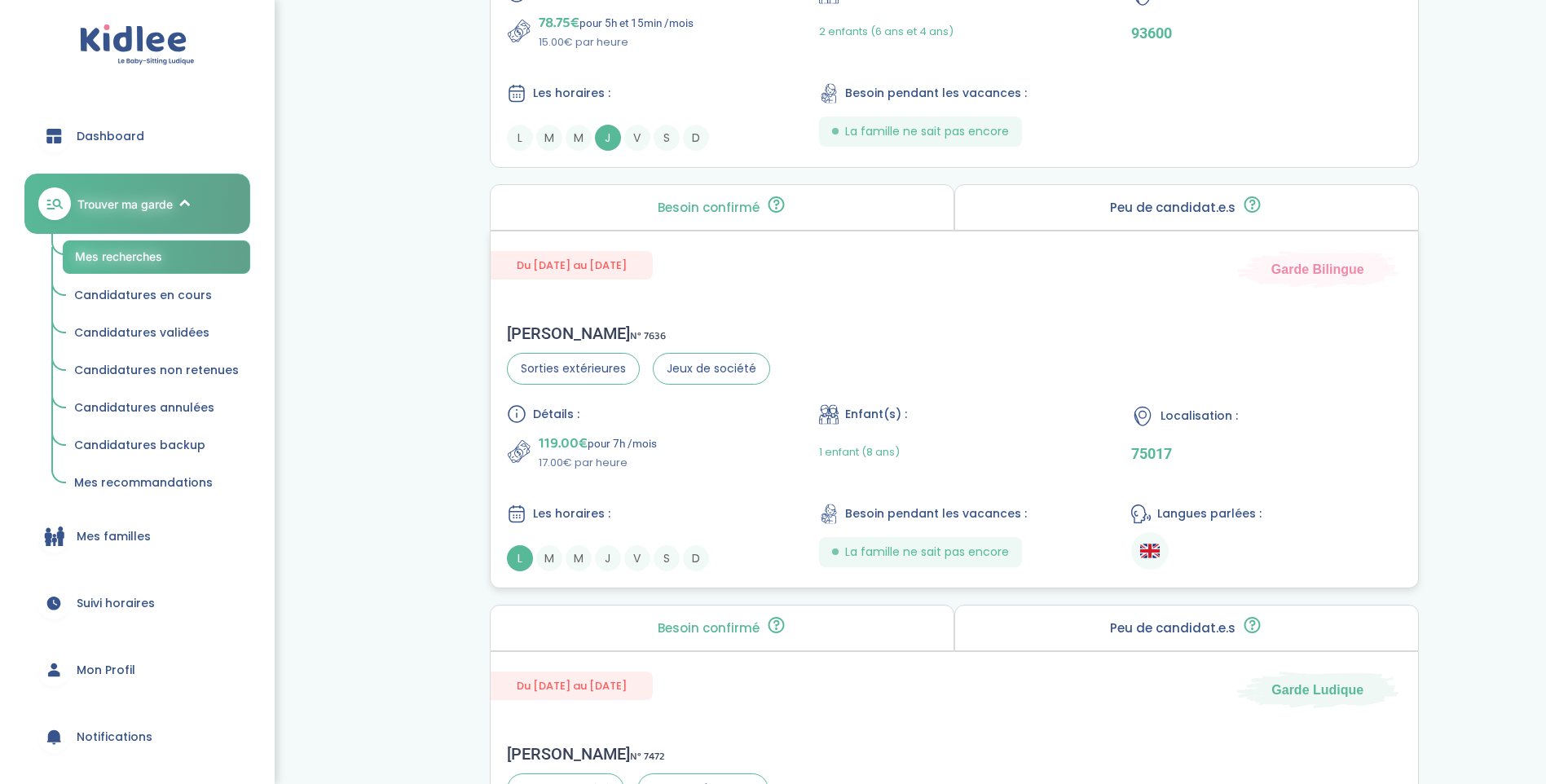
click at [580, 265] on span "Du [DATE] au [DATE]" at bounding box center [572, 265] width 163 height 29
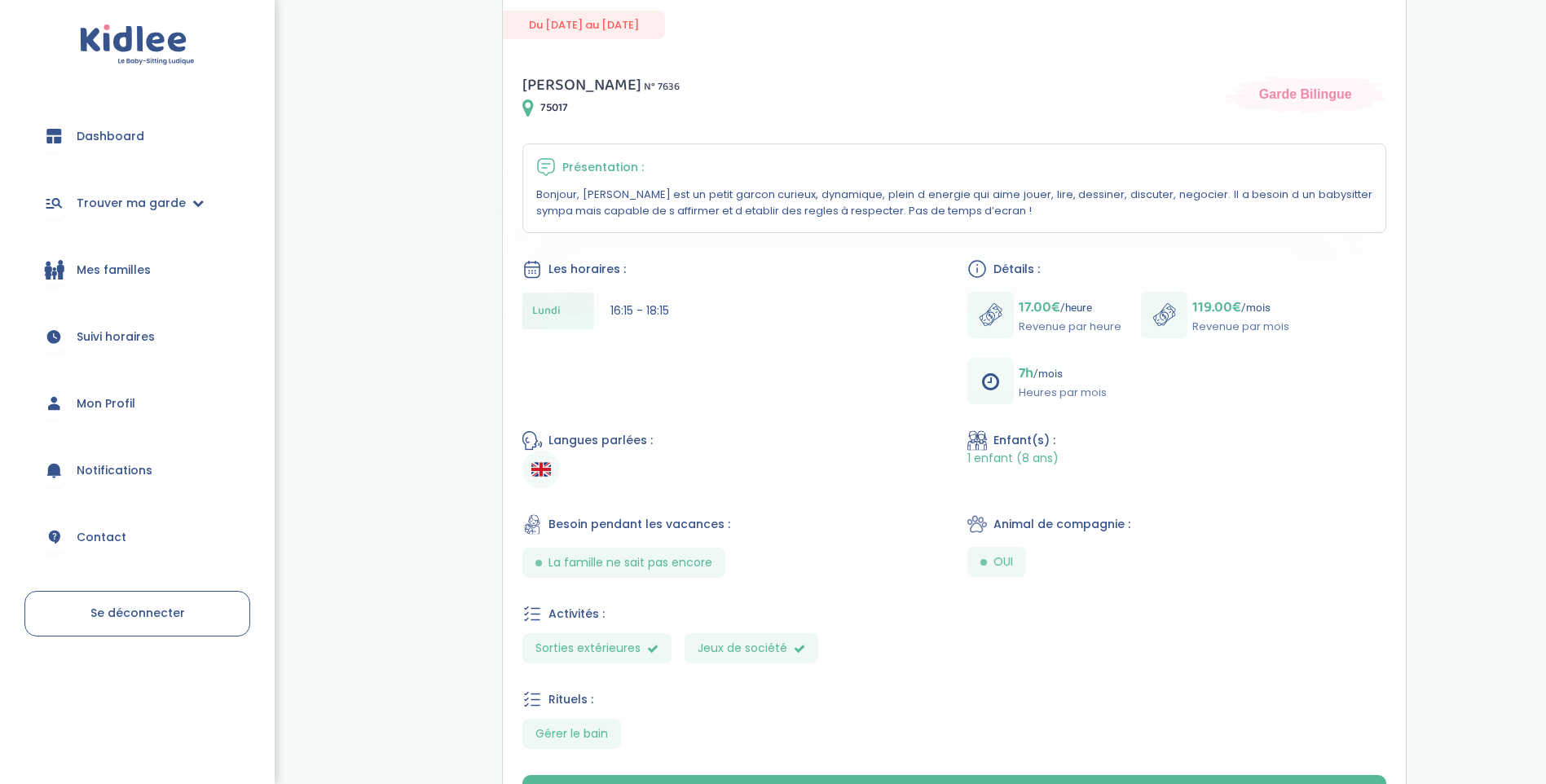
scroll to position [316, 0]
